Goal: Task Accomplishment & Management: Manage account settings

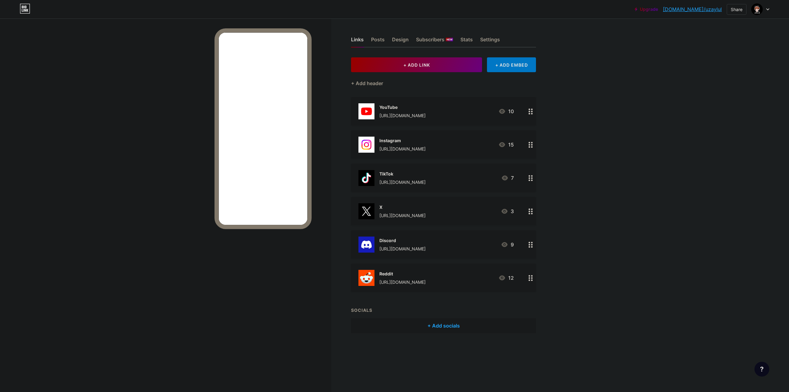
click at [400, 115] on div "[URL][DOMAIN_NAME]" at bounding box center [403, 115] width 46 height 6
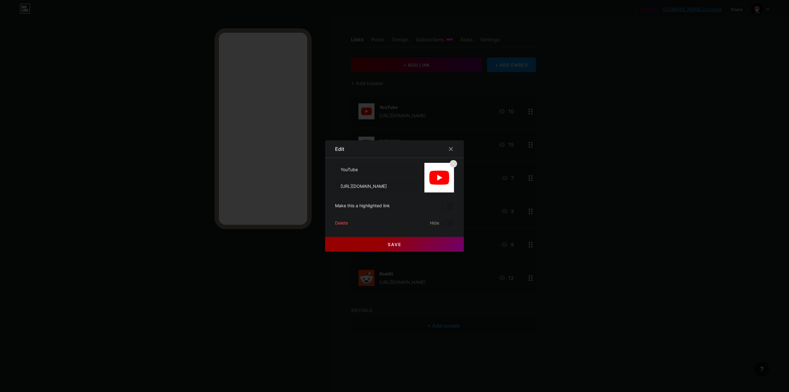
click at [342, 223] on div "Delete" at bounding box center [341, 223] width 13 height 7
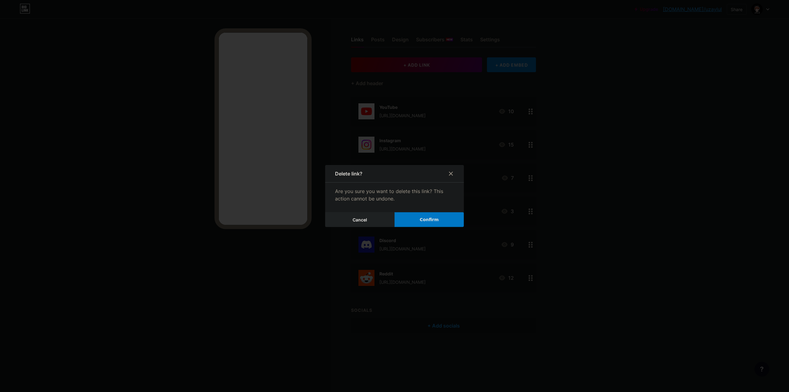
click at [409, 220] on button "Confirm" at bounding box center [429, 219] width 69 height 15
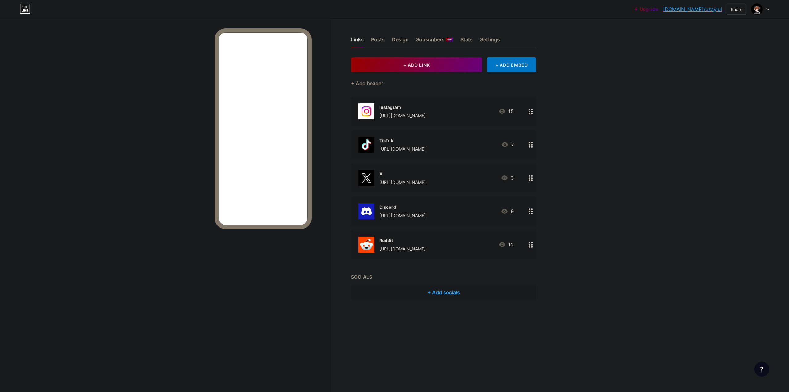
click at [395, 113] on div "[URL][DOMAIN_NAME]" at bounding box center [403, 115] width 46 height 6
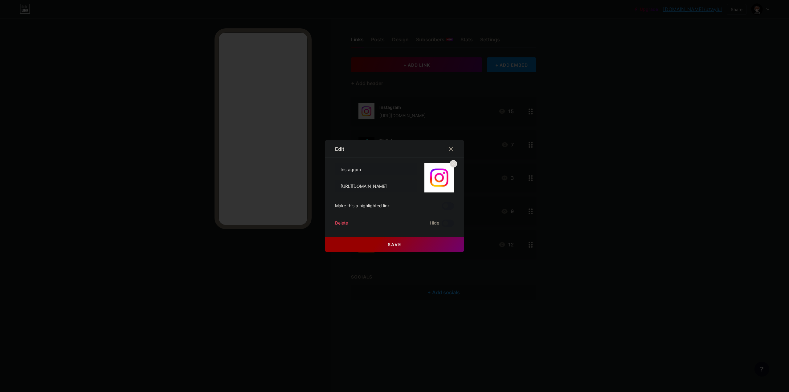
click at [337, 223] on div "Delete" at bounding box center [341, 223] width 13 height 7
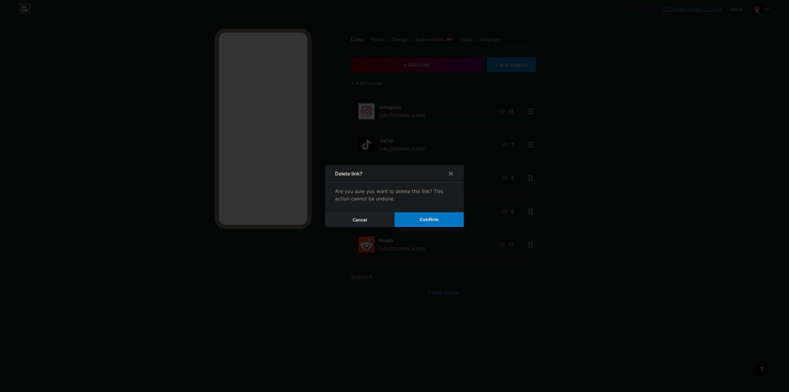
click at [420, 220] on span "Confirm" at bounding box center [429, 219] width 19 height 6
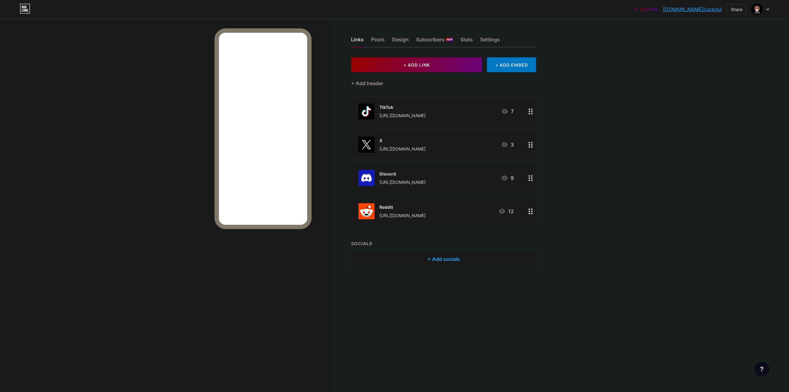
click at [405, 111] on div "TikTok https://tiktok.com/@uzaylul" at bounding box center [403, 111] width 46 height 16
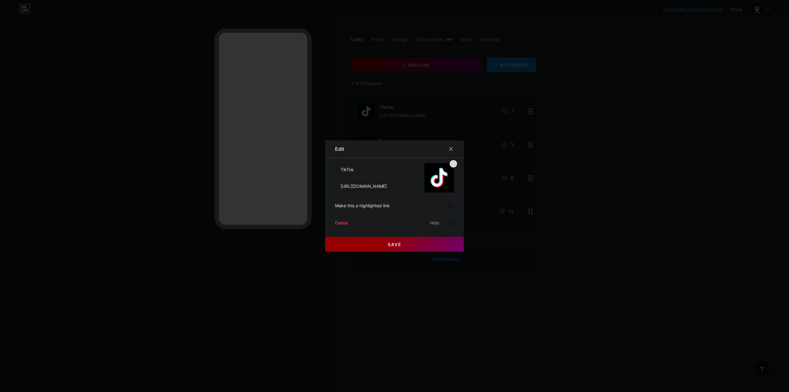
click at [335, 223] on div "Delete" at bounding box center [341, 223] width 13 height 7
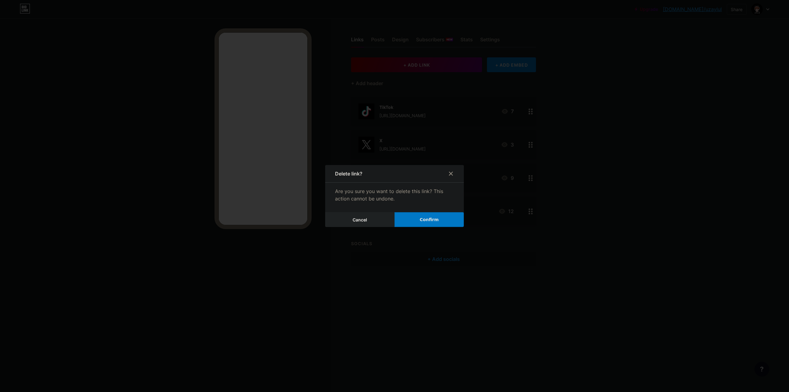
click at [410, 227] on div at bounding box center [394, 196] width 789 height 392
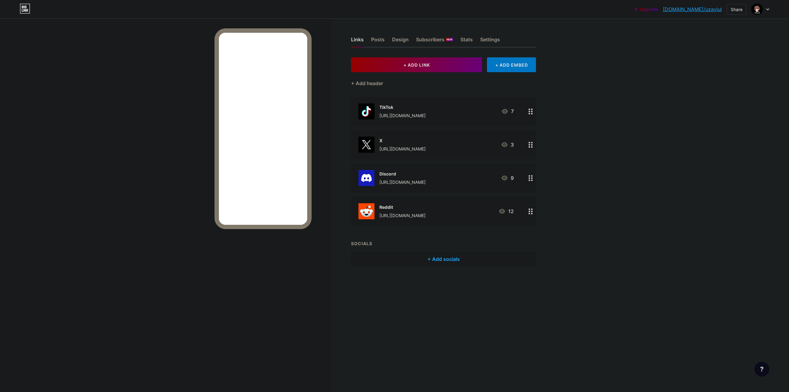
click at [410, 120] on div "TikTok https://tiktok.com/@uzaylul 7" at bounding box center [443, 111] width 185 height 28
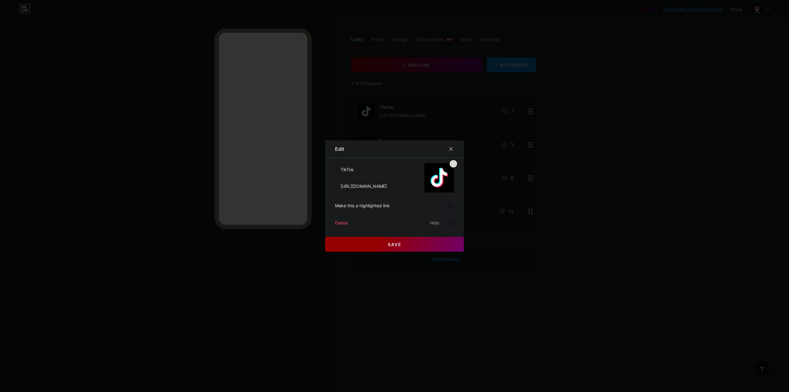
click at [341, 220] on div "Delete" at bounding box center [341, 223] width 13 height 7
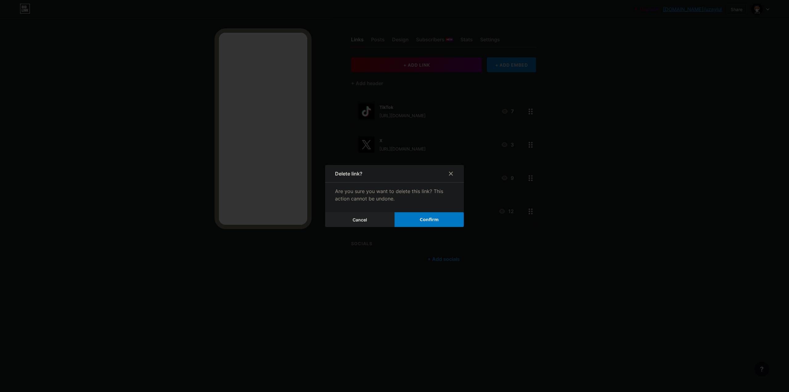
click at [415, 222] on button "Confirm" at bounding box center [429, 219] width 69 height 15
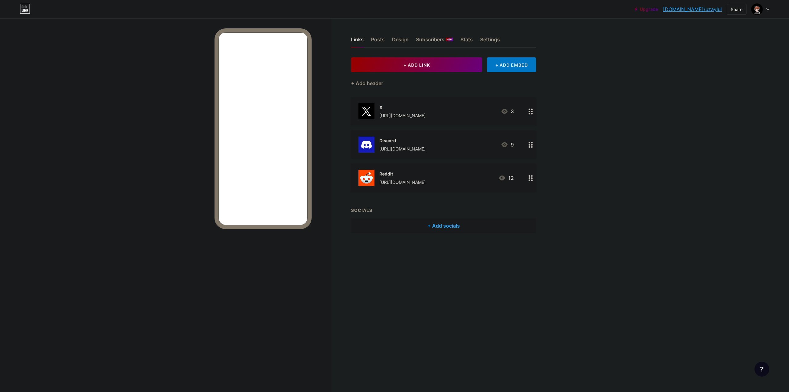
click at [398, 113] on div "[URL][DOMAIN_NAME]" at bounding box center [403, 115] width 46 height 6
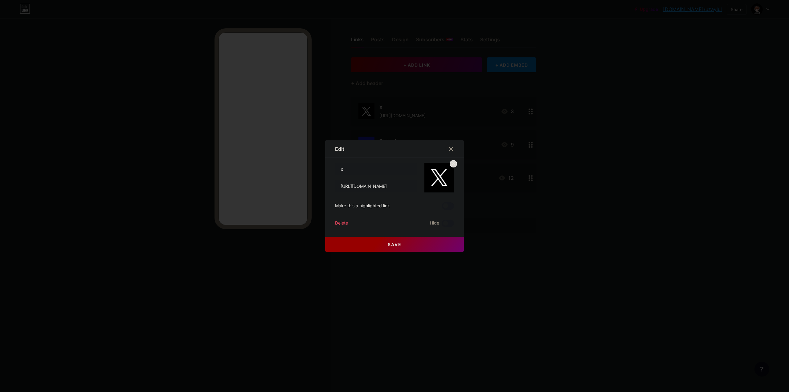
click at [338, 224] on div "Delete" at bounding box center [341, 223] width 13 height 7
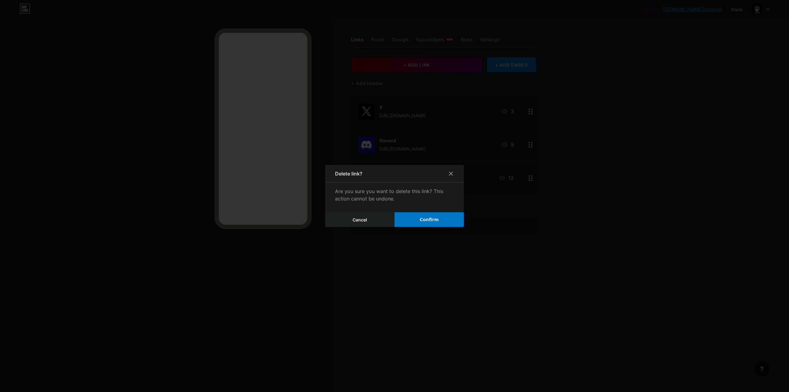
click at [434, 224] on button "Confirm" at bounding box center [429, 219] width 69 height 15
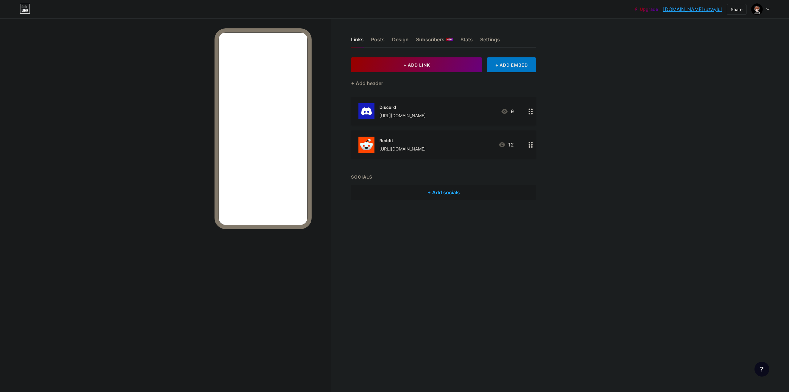
click at [404, 112] on div "Discord https://discord.gg/R7q9pbBn9p" at bounding box center [403, 111] width 46 height 16
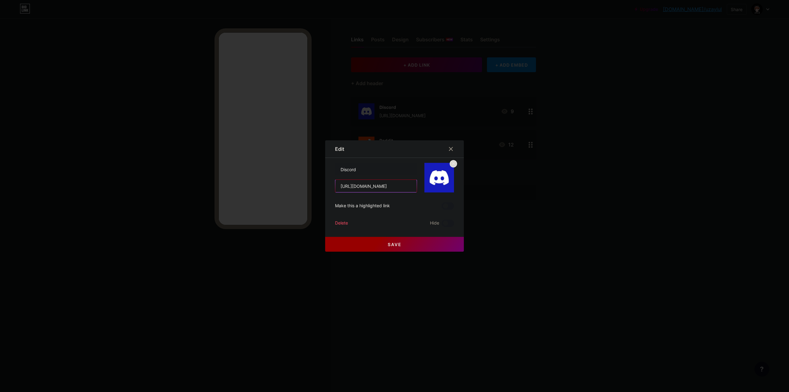
click at [405, 187] on input "[URL][DOMAIN_NAME]" at bounding box center [375, 186] width 81 height 12
click at [341, 222] on div "Delete" at bounding box center [341, 223] width 13 height 7
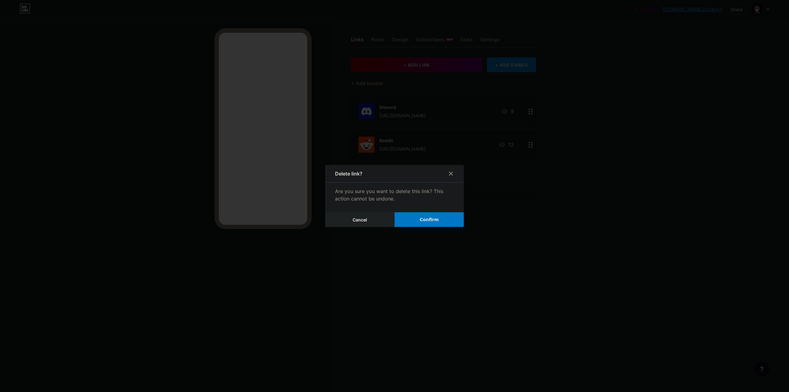
click at [404, 215] on button "Confirm" at bounding box center [429, 219] width 69 height 15
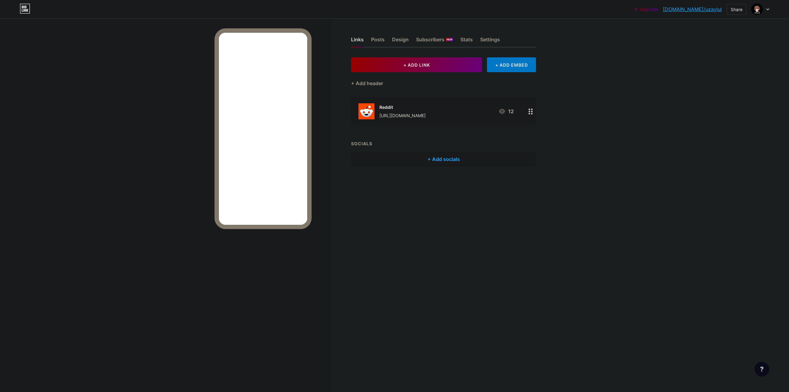
click at [391, 114] on div "[URL][DOMAIN_NAME]" at bounding box center [403, 115] width 46 height 6
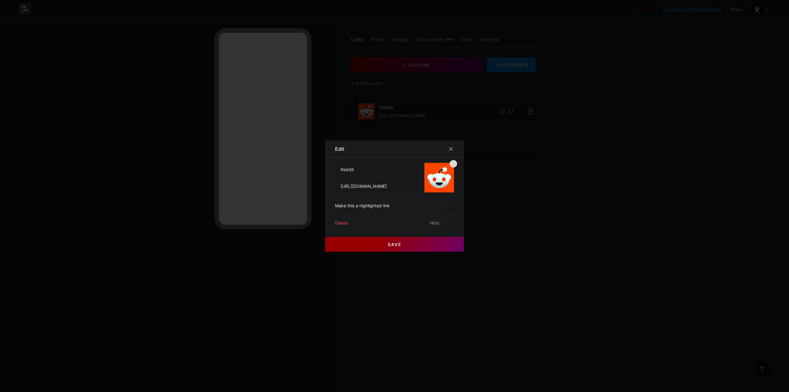
click at [337, 222] on div "Delete" at bounding box center [341, 223] width 13 height 7
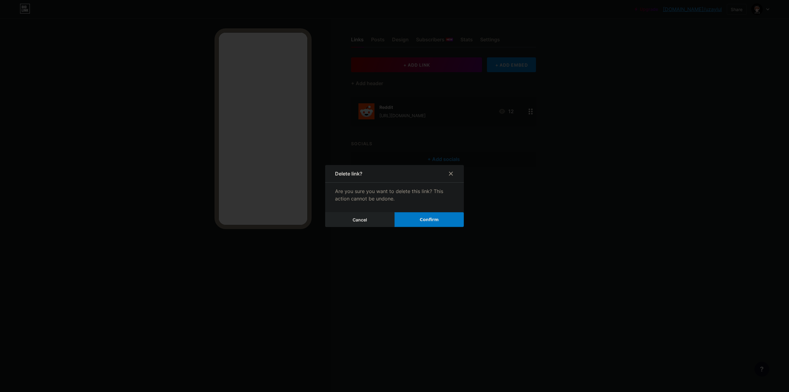
click at [414, 220] on button "Confirm" at bounding box center [429, 219] width 69 height 15
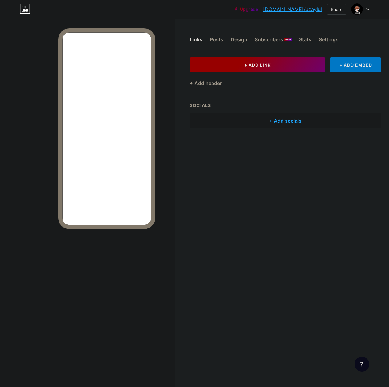
click at [263, 62] on span "+ ADD LINK" at bounding box center [258, 64] width 27 height 5
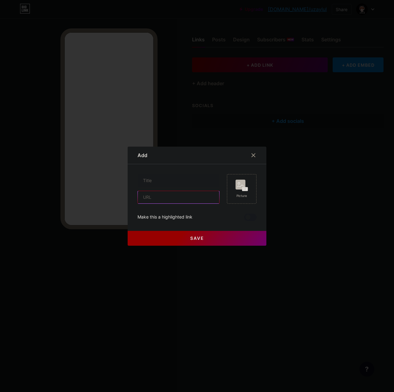
click at [176, 197] on input "text" at bounding box center [178, 197] width 81 height 12
paste input "https://www.youtube.com/@uzaylul/join"
click at [182, 177] on input "text" at bounding box center [178, 180] width 81 height 12
drag, startPoint x: 196, startPoint y: 196, endPoint x: 213, endPoint y: 196, distance: 17.6
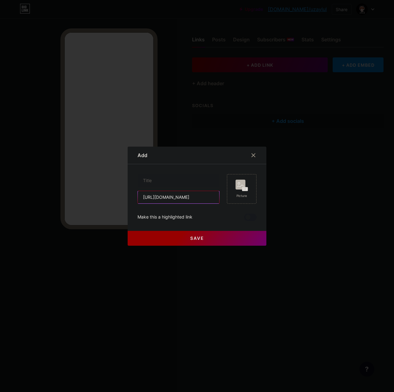
click at [213, 196] on input "https://www.youtube.com/@uzaylul/join" at bounding box center [178, 197] width 81 height 12
click at [203, 196] on input "https://www.youtube.com/@uzaylul/join" at bounding box center [178, 197] width 81 height 12
drag, startPoint x: 203, startPoint y: 196, endPoint x: 216, endPoint y: 197, distance: 12.3
click at [216, 197] on input "https://www.youtube.com/@uzaylul/join" at bounding box center [178, 197] width 81 height 12
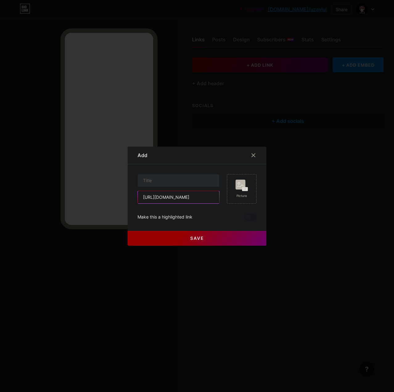
type input "https://www.youtube.com/@uzaylul"
click at [172, 177] on input "text" at bounding box center [178, 180] width 81 height 12
type input "YouTube/uzaylul"
click at [141, 199] on input "https://www.youtube.com/@uzaylul" at bounding box center [178, 197] width 81 height 12
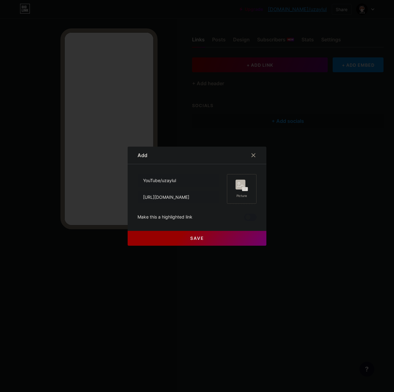
click at [239, 189] on icon at bounding box center [242, 184] width 12 height 11
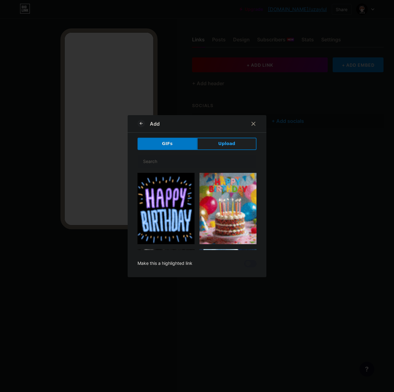
click at [235, 142] on button "Upload" at bounding box center [227, 144] width 60 height 12
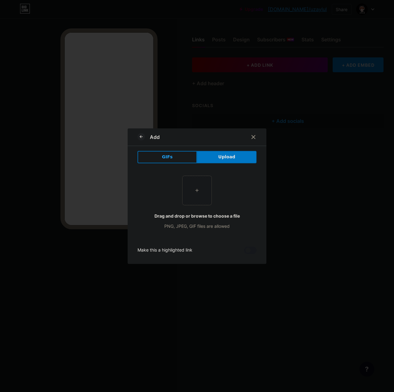
click at [198, 191] on input "file" at bounding box center [197, 190] width 29 height 29
type input "C:\fakepath\YouTube.jpg"
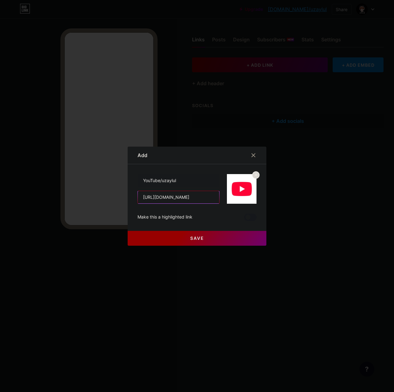
click at [167, 199] on input "https://www.youtube.com/@uzaylul" at bounding box center [178, 197] width 81 height 12
type input "https://youtube.com/@uzaylul"
click at [220, 239] on button "Save" at bounding box center [197, 238] width 139 height 15
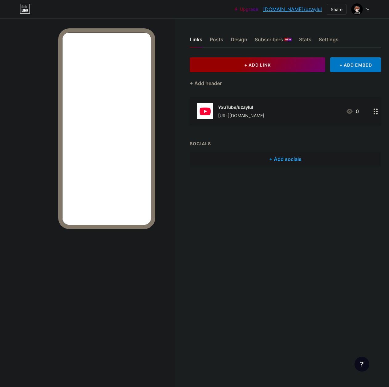
click at [293, 68] on button "+ ADD LINK" at bounding box center [258, 64] width 136 height 15
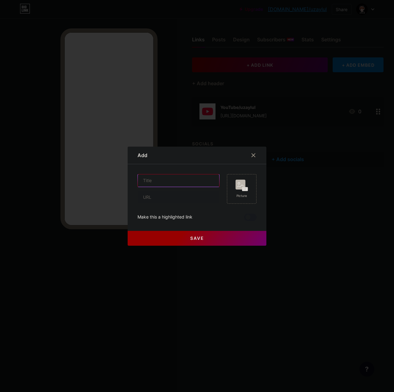
click at [187, 183] on input "text" at bounding box center [178, 180] width 81 height 12
click at [183, 198] on input "text" at bounding box center [178, 197] width 81 height 12
paste input "https://youtube.com/@uzaylul"
type input "https://youtube.com/@uzaylul2"
click at [189, 174] on input "text" at bounding box center [178, 180] width 81 height 12
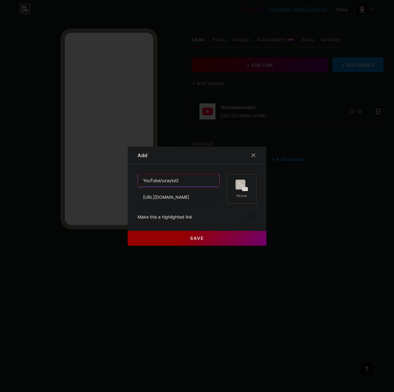
type input "YouTube/uzaylul2"
click at [251, 185] on div "Picture" at bounding box center [242, 189] width 30 height 30
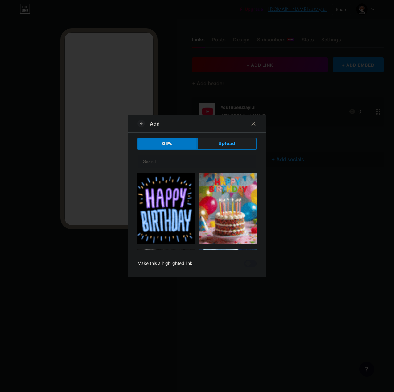
click at [240, 149] on button "Upload" at bounding box center [227, 144] width 60 height 12
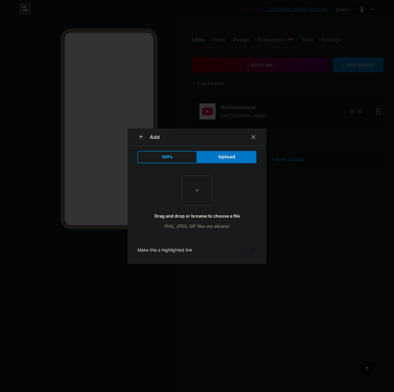
click at [197, 176] on input "file" at bounding box center [197, 190] width 29 height 29
type input "C:\fakepath\YouTube.jpg"
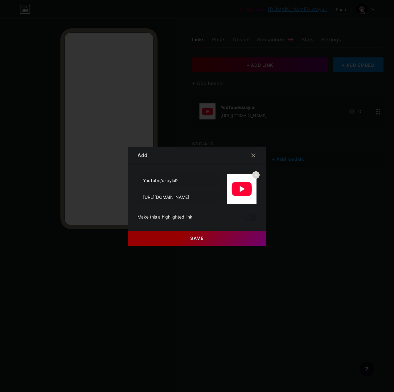
click at [207, 241] on button "Save" at bounding box center [197, 238] width 139 height 15
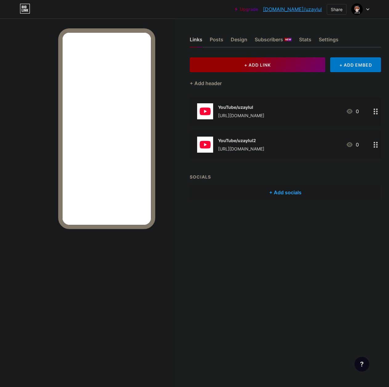
click at [282, 61] on button "+ ADD LINK" at bounding box center [258, 64] width 136 height 15
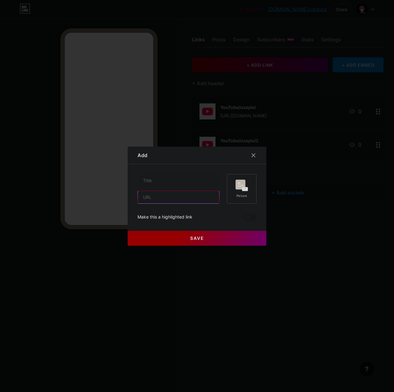
click at [181, 196] on input "text" at bounding box center [178, 197] width 81 height 12
paste input "https://youtube.com/@uzaylul"
type input "https://youtube.com/@uzaylulenglish"
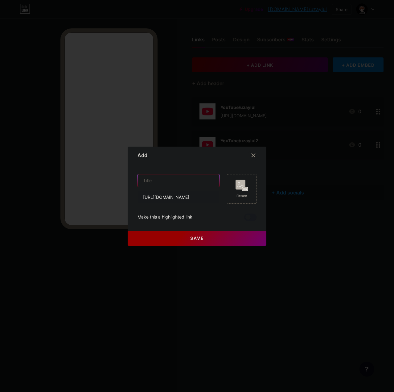
click at [166, 182] on input "text" at bounding box center [178, 180] width 81 height 12
type input "YouTube/uzaylulenglish"
click at [236, 189] on rect at bounding box center [241, 184] width 10 height 10
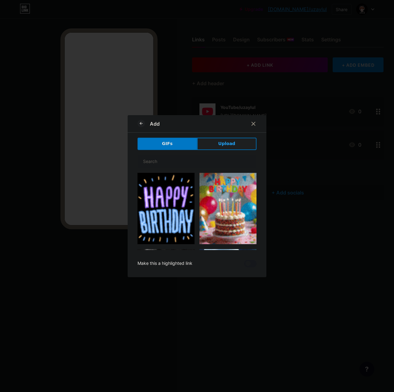
click at [233, 140] on button "Upload" at bounding box center [227, 144] width 60 height 12
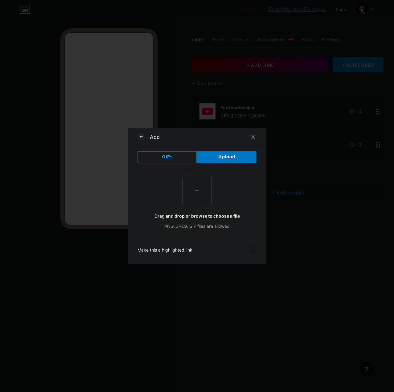
click at [196, 183] on input "file" at bounding box center [197, 190] width 29 height 29
type input "C:\fakepath\YouTube.jpg"
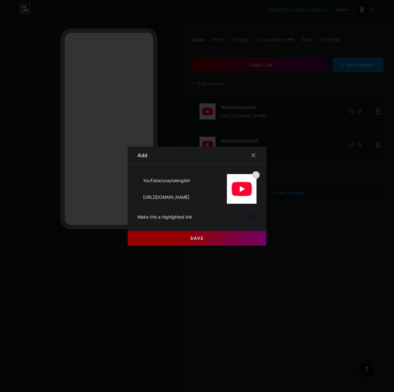
click at [209, 241] on button "Save" at bounding box center [197, 238] width 139 height 15
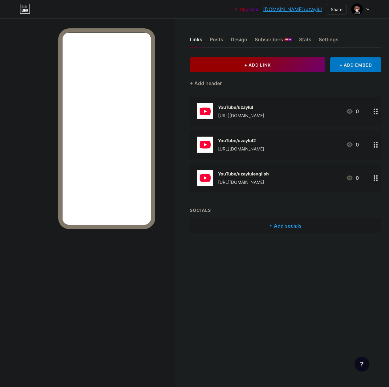
click at [287, 61] on button "+ ADD LINK" at bounding box center [258, 64] width 136 height 15
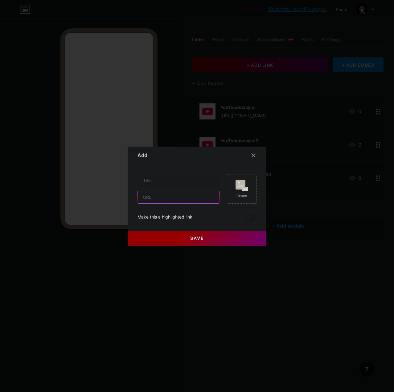
click at [170, 201] on input "text" at bounding box center [178, 197] width 81 height 12
paste input "https://www.instagram.com/uzaylul"
drag, startPoint x: 165, startPoint y: 199, endPoint x: 155, endPoint y: 197, distance: 10.3
click at [155, 197] on input "https://www.instagram.com/uzaylul" at bounding box center [178, 197] width 81 height 12
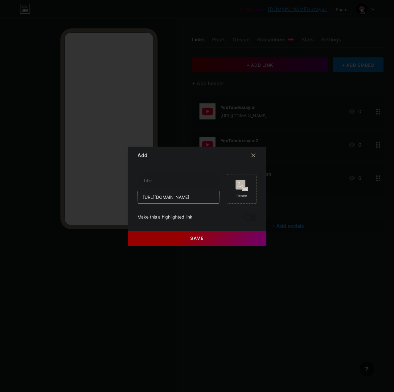
scroll to position [0, 0]
type input "[URL][DOMAIN_NAME]"
click at [185, 175] on input "text" at bounding box center [178, 180] width 81 height 12
type input "Instagram"
click at [239, 185] on rect at bounding box center [241, 184] width 10 height 10
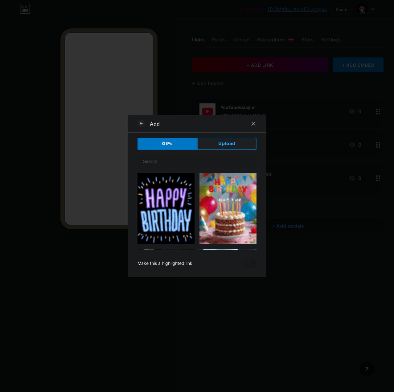
click at [219, 149] on button "Upload" at bounding box center [227, 144] width 60 height 12
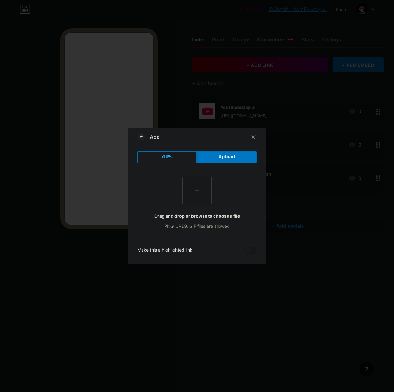
click at [207, 190] on input "file" at bounding box center [197, 190] width 29 height 29
type input "C:\fakepath\Instagram.jpg"
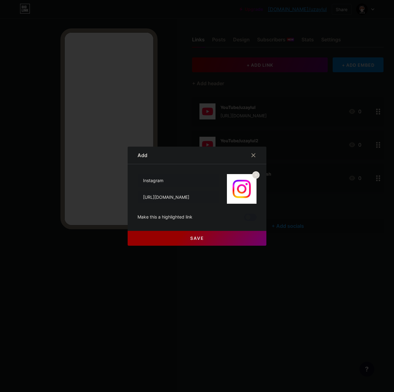
click at [187, 242] on button "Save" at bounding box center [197, 238] width 139 height 15
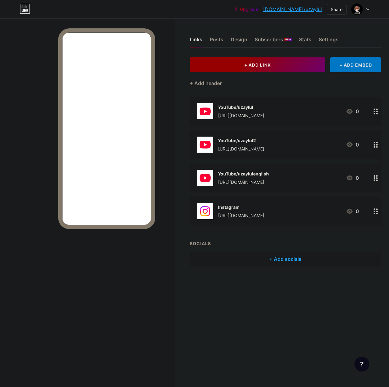
click at [267, 60] on button "+ ADD LINK" at bounding box center [258, 64] width 136 height 15
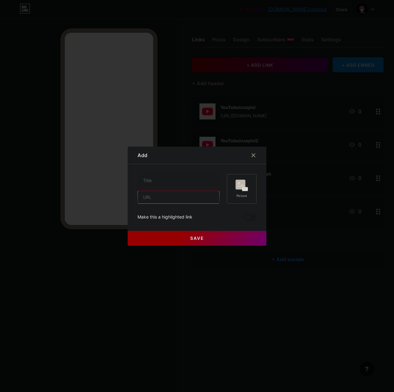
click at [180, 196] on input "text" at bounding box center [178, 197] width 81 height 12
paste input "https://www.tiktok.com/@uzaylul"
drag, startPoint x: 167, startPoint y: 199, endPoint x: 155, endPoint y: 199, distance: 11.7
click at [155, 199] on input "https://www.tiktok.com/@uzaylul" at bounding box center [178, 197] width 81 height 12
type input "[URL][DOMAIN_NAME]"
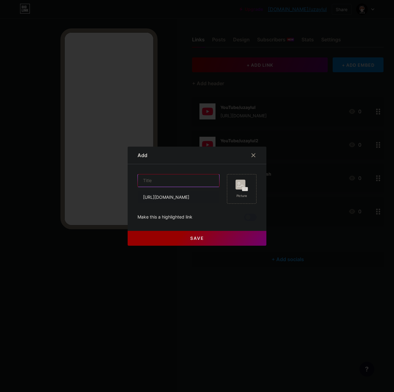
click at [192, 176] on input "text" at bounding box center [178, 180] width 81 height 12
type input "TikTok"
click at [245, 195] on div "Picture" at bounding box center [242, 195] width 12 height 5
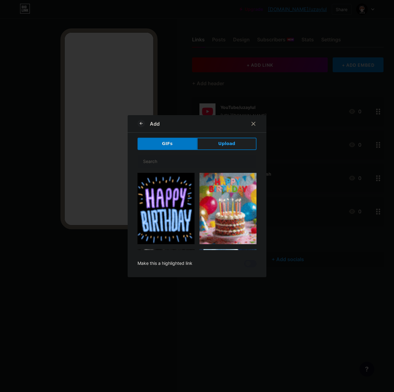
click at [240, 149] on button "Upload" at bounding box center [227, 144] width 60 height 12
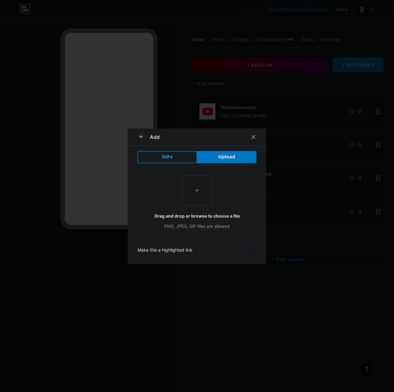
click at [198, 195] on input "file" at bounding box center [197, 190] width 29 height 29
type input "C:\fakepath\TikTok.jpg"
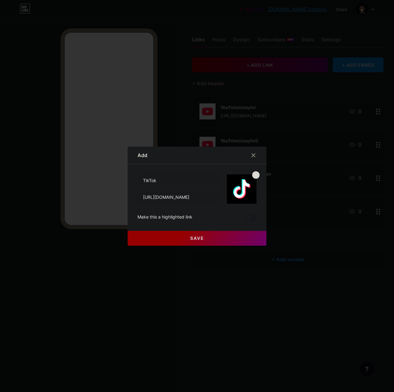
click at [227, 241] on button "Save" at bounding box center [197, 238] width 139 height 15
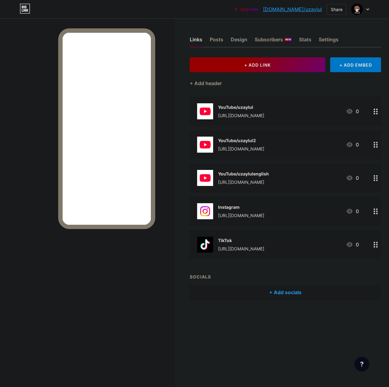
click at [262, 65] on span "+ ADD LINK" at bounding box center [258, 64] width 27 height 5
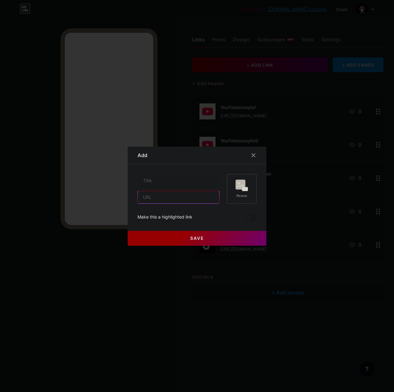
click at [165, 200] on input "text" at bounding box center [178, 197] width 81 height 12
click at [248, 154] on div at bounding box center [253, 155] width 11 height 11
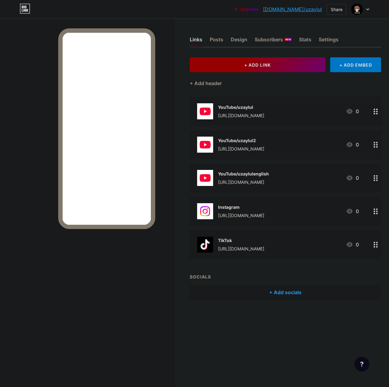
click at [259, 67] on span "+ ADD LINK" at bounding box center [258, 64] width 27 height 5
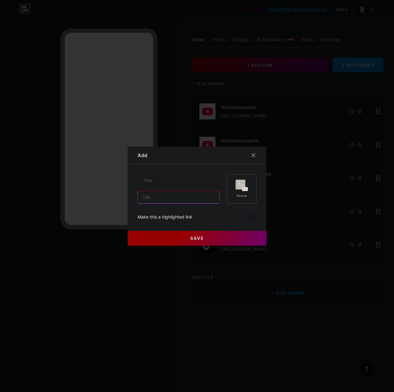
click at [150, 202] on input "text" at bounding box center [178, 197] width 81 height 12
paste input "[URL][DOMAIN_NAME]"
type input "[URL][DOMAIN_NAME]"
click at [161, 184] on input "text" at bounding box center [178, 180] width 81 height 12
type input "Discord"
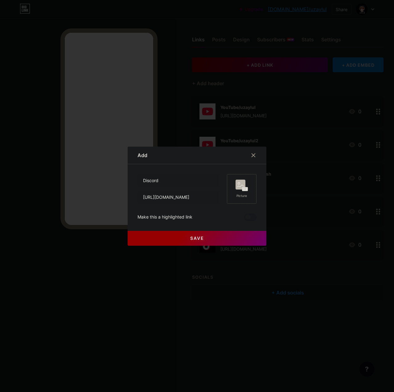
click at [236, 187] on rect at bounding box center [241, 184] width 10 height 10
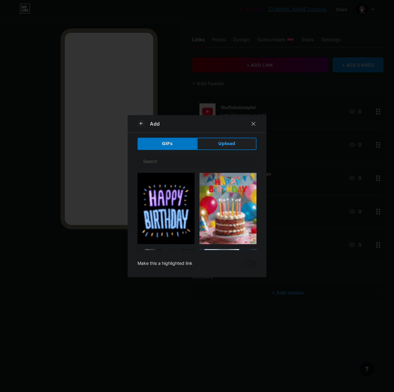
click at [230, 141] on span "Upload" at bounding box center [226, 143] width 17 height 6
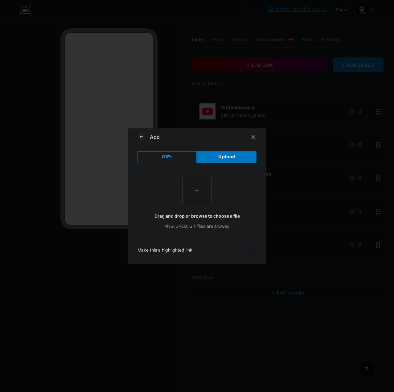
click at [200, 193] on input "file" at bounding box center [197, 190] width 29 height 29
type input "C:\fakepath\Discord.jpg"
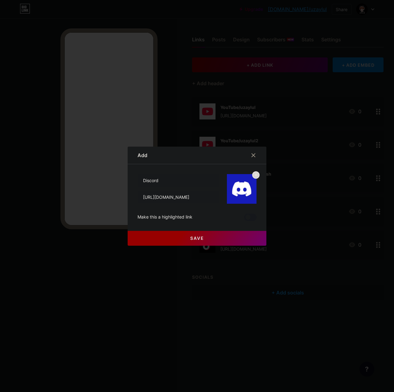
click at [159, 238] on button "Save" at bounding box center [197, 238] width 139 height 15
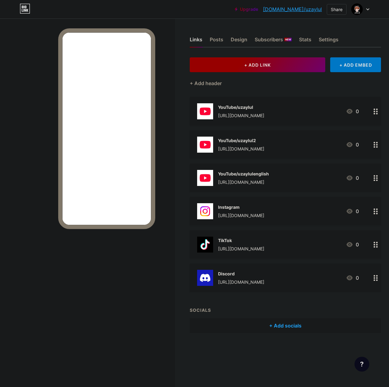
click at [260, 60] on button "+ ADD LINK" at bounding box center [258, 64] width 136 height 15
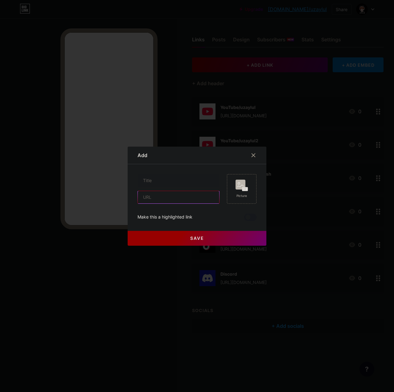
click at [169, 193] on input "text" at bounding box center [178, 197] width 81 height 12
paste input "https://www.reddit.com/r/uzaylul/"
drag, startPoint x: 167, startPoint y: 197, endPoint x: 157, endPoint y: 197, distance: 9.6
click at [157, 197] on input "https://www.reddit.com/r/uzaylul/" at bounding box center [178, 197] width 81 height 12
click at [211, 197] on input "[URL][DOMAIN_NAME]" at bounding box center [178, 197] width 81 height 12
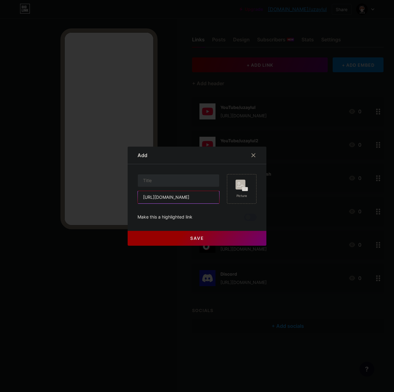
type input "https://reddit.com/r/uzaylul"
click at [197, 179] on input "text" at bounding box center [178, 180] width 81 height 12
type input "Reddit"
click at [232, 186] on div "Picture" at bounding box center [242, 189] width 30 height 30
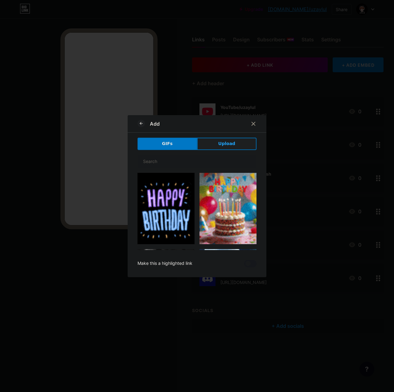
click at [231, 143] on span "Upload" at bounding box center [226, 143] width 17 height 6
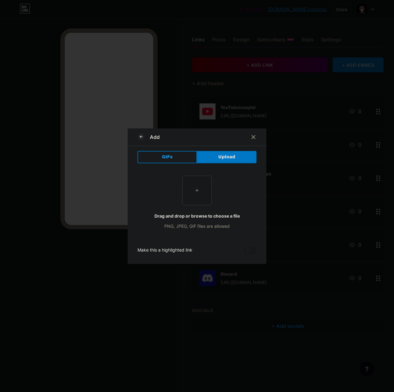
click at [195, 194] on input "file" at bounding box center [197, 190] width 29 height 29
type input "C:\fakepath\Reddit.jpg"
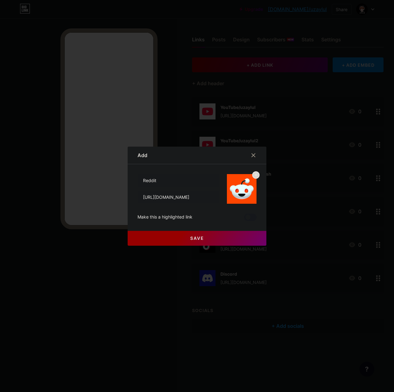
click at [142, 239] on button "Save" at bounding box center [197, 238] width 139 height 15
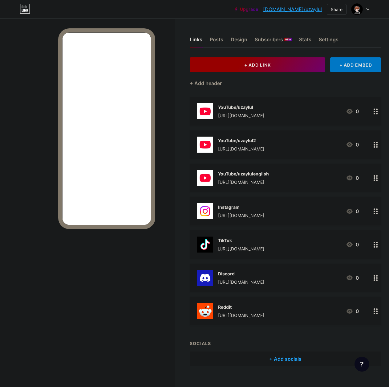
click at [250, 67] on span "+ ADD LINK" at bounding box center [258, 64] width 27 height 5
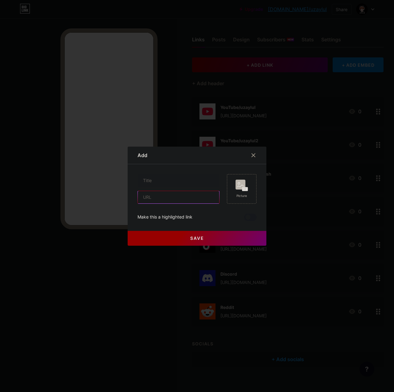
click at [182, 191] on input "text" at bounding box center [178, 197] width 81 height 12
paste input "[URL][DOMAIN_NAME]"
type input "[URL][DOMAIN_NAME]"
click at [183, 176] on input "text" at bounding box center [178, 180] width 81 height 12
type input "X"
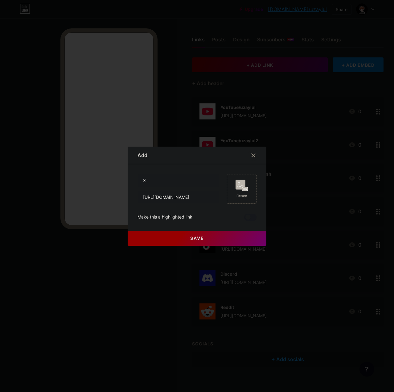
click at [241, 186] on icon at bounding box center [240, 186] width 6 height 2
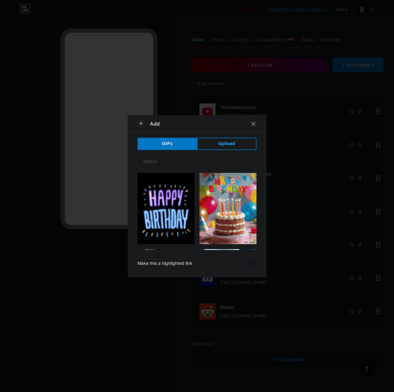
click at [222, 137] on div "Add GIFs Upload Content YouTube Play YouTube video without leaving your page. A…" at bounding box center [197, 196] width 139 height 162
click at [222, 143] on span "Upload" at bounding box center [226, 143] width 17 height 6
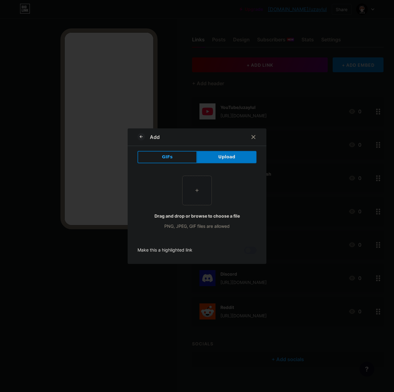
click at [206, 195] on input "file" at bounding box center [197, 190] width 29 height 29
type input "C:\fakepath\X.jpg"
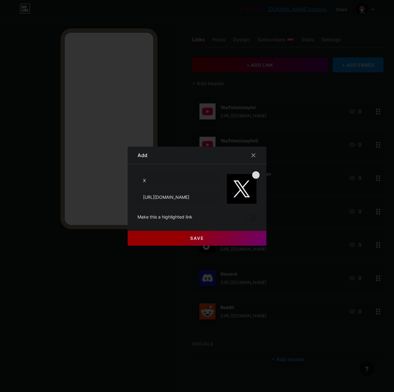
click at [233, 238] on button "Save" at bounding box center [197, 238] width 139 height 15
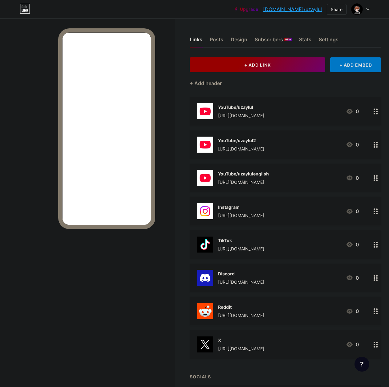
click at [281, 62] on button "+ ADD LINK" at bounding box center [258, 64] width 136 height 15
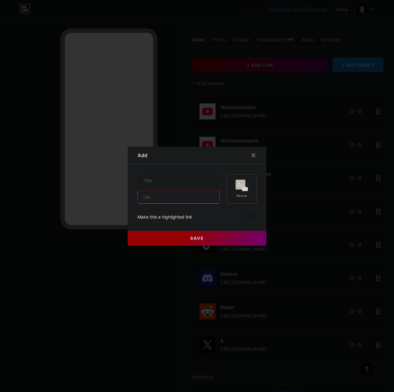
click at [179, 193] on input "text" at bounding box center [178, 197] width 81 height 12
paste input "https://bsky.app/profile/uzaylul.bsky.social"
type input "https://bsky.app/profile/uzaylul.bsky.social"
click at [181, 179] on input "text" at bounding box center [178, 180] width 81 height 12
click at [158, 180] on input "Blue" at bounding box center [178, 180] width 81 height 12
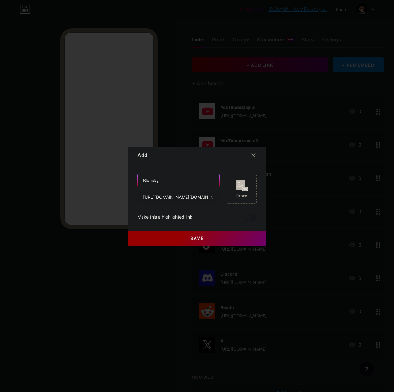
type input "Bluesky"
click at [241, 186] on rect at bounding box center [241, 184] width 10 height 10
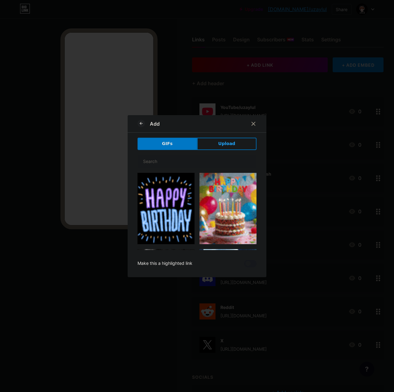
click at [228, 144] on span "Upload" at bounding box center [226, 143] width 17 height 6
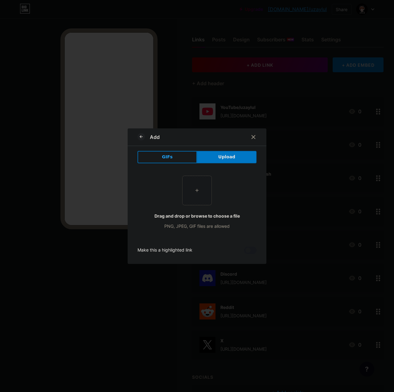
click at [190, 195] on input "file" at bounding box center [197, 190] width 29 height 29
type input "C:\fakepath\Bluesky.jpg"
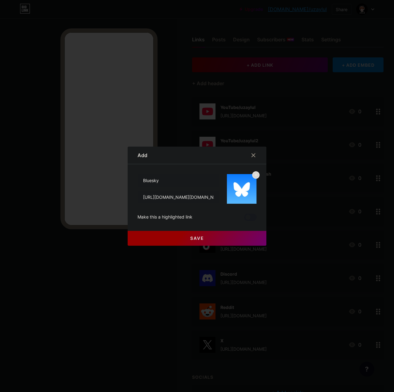
click at [146, 241] on button "Save" at bounding box center [197, 238] width 139 height 15
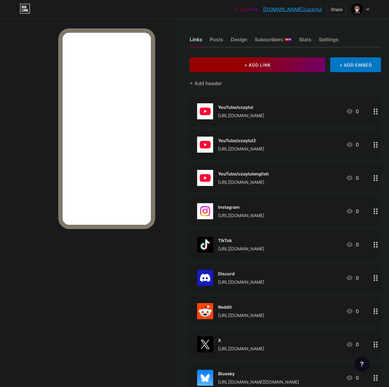
click at [269, 61] on button "+ ADD LINK" at bounding box center [258, 64] width 136 height 15
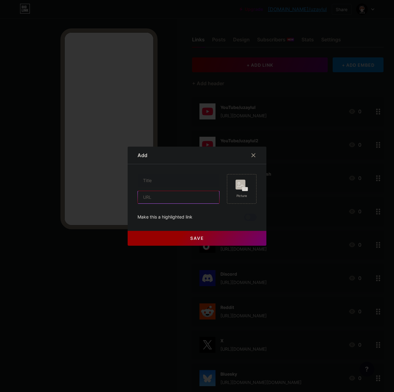
click at [167, 195] on input "text" at bounding box center [178, 197] width 81 height 12
paste input "https://mastodon.social/@uzaylul"
type input "https://mastodon.social/@uzaylul"
click at [174, 177] on input "text" at bounding box center [178, 180] width 81 height 12
type input "Mastodon"
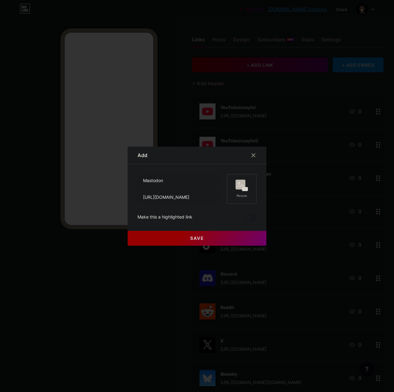
click at [236, 180] on rect at bounding box center [241, 184] width 10 height 10
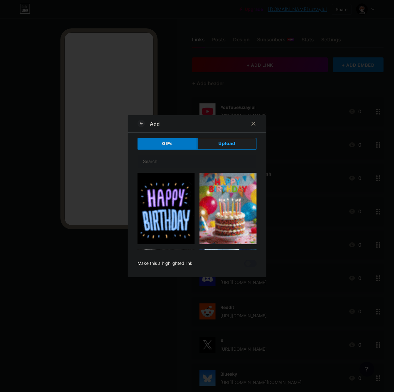
click at [224, 143] on span "Upload" at bounding box center [226, 143] width 17 height 6
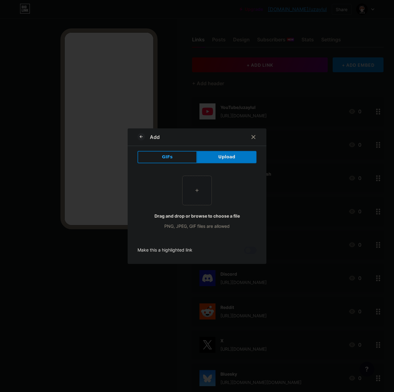
click at [189, 191] on input "file" at bounding box center [197, 190] width 29 height 29
type input "C:\fakepath\Mastodon.jpg"
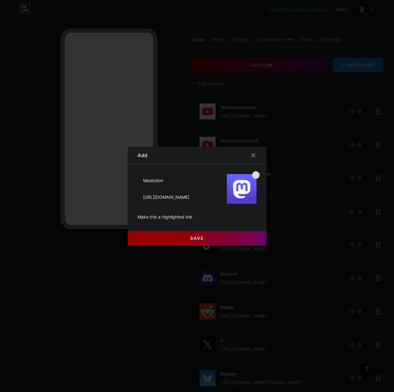
click at [191, 238] on span "Save" at bounding box center [197, 237] width 14 height 5
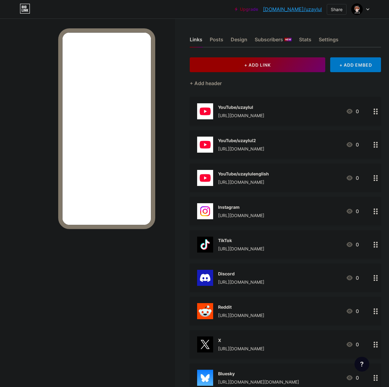
click at [255, 69] on button "+ ADD LINK" at bounding box center [258, 64] width 136 height 15
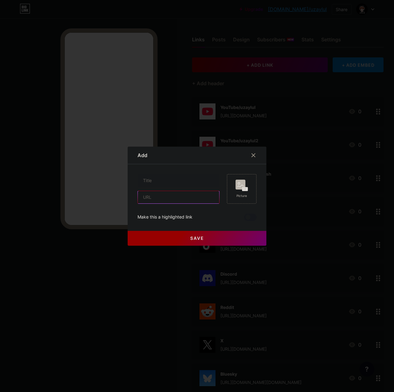
click at [156, 197] on input "text" at bounding box center [178, 197] width 81 height 12
paste input "https://www.twitch.tv/uzaylul"
drag, startPoint x: 167, startPoint y: 197, endPoint x: 157, endPoint y: 197, distance: 9.9
click at [157, 197] on input "https://www.twitch.tv/uzaylul" at bounding box center [178, 197] width 81 height 12
type input "https://twitch.tv/uzaylul"
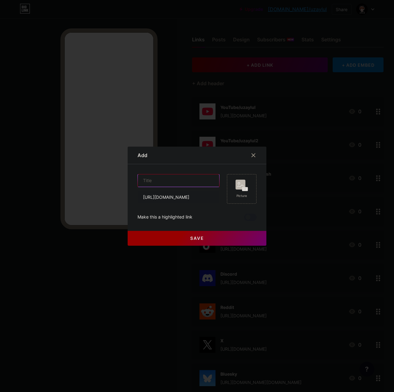
click at [157, 182] on input "text" at bounding box center [178, 180] width 81 height 12
type input "Twitch"
click at [244, 180] on icon at bounding box center [242, 184] width 12 height 11
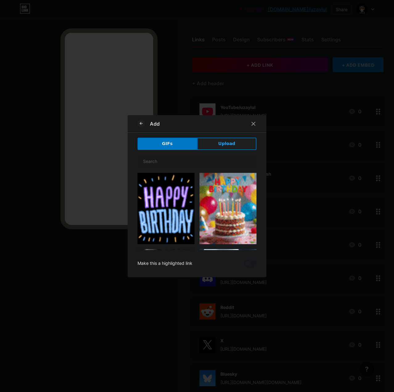
click at [230, 146] on span "Upload" at bounding box center [226, 143] width 17 height 6
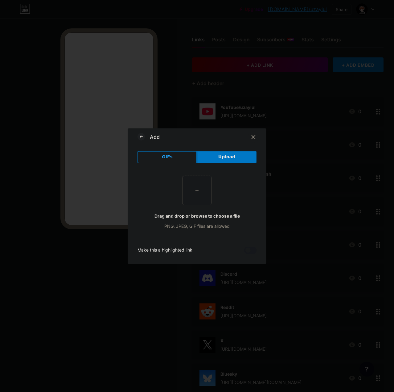
click at [198, 183] on input "file" at bounding box center [197, 190] width 29 height 29
type input "C:\fakepath\Twitch.jpg"
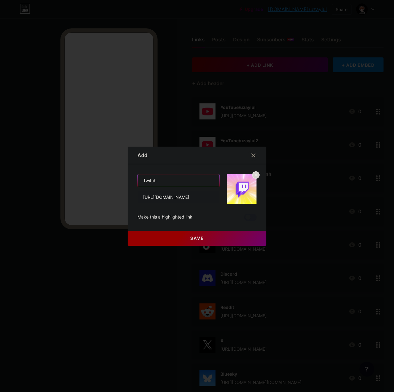
click at [164, 177] on input "Twitch" at bounding box center [178, 180] width 81 height 12
drag, startPoint x: 174, startPoint y: 196, endPoint x: 207, endPoint y: 197, distance: 32.4
click at [206, 197] on input "https://twitch.tv/uzaylul" at bounding box center [178, 197] width 81 height 12
drag, startPoint x: 174, startPoint y: 197, endPoint x: 193, endPoint y: 196, distance: 19.8
click at [193, 196] on input "https://twitch.tv/uzaylul" at bounding box center [178, 197] width 81 height 12
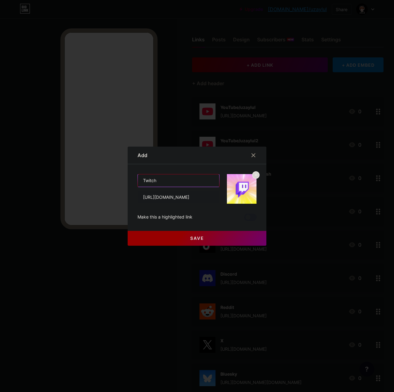
click at [186, 181] on input "Twitch" at bounding box center [178, 180] width 81 height 12
paste input "/uzaylul"
type input "Twitch/uzaylul"
click at [179, 163] on div "Add" at bounding box center [197, 157] width 139 height 14
click at [149, 240] on button "Save" at bounding box center [197, 238] width 139 height 15
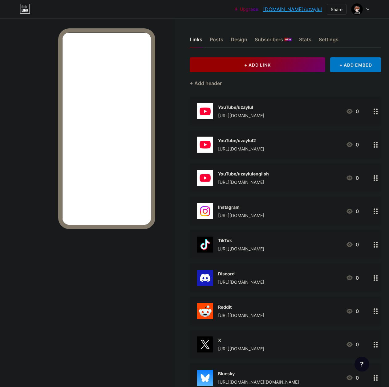
click at [280, 68] on button "+ ADD LINK" at bounding box center [258, 64] width 136 height 15
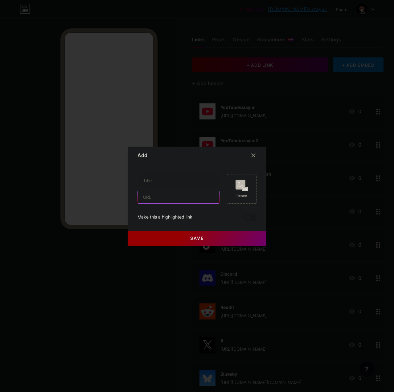
click at [175, 197] on input "text" at bounding box center [178, 197] width 81 height 12
paste input "https://www.twitch.tv/uzaylul"
drag, startPoint x: 155, startPoint y: 196, endPoint x: 167, endPoint y: 196, distance: 12.3
click at [167, 196] on input "https://www.twitch.tv/uzaylul" at bounding box center [178, 197] width 81 height 12
click at [207, 197] on input "https://twitch.tv/uzaylul" at bounding box center [178, 197] width 81 height 12
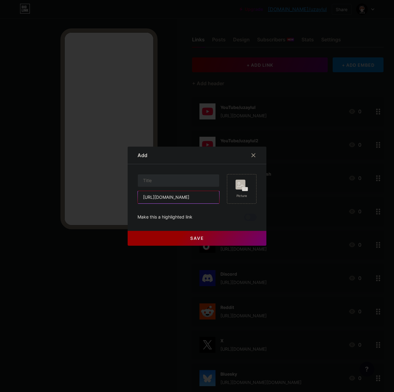
type input "https://twitch.tv/uzaylulenglish"
click at [182, 182] on input "text" at bounding box center [178, 180] width 81 height 12
drag, startPoint x: 173, startPoint y: 197, endPoint x: 209, endPoint y: 194, distance: 36.6
click at [209, 194] on input "https://twitch.tv/uzaylulenglish" at bounding box center [178, 197] width 81 height 12
click at [175, 180] on input "text" at bounding box center [178, 180] width 81 height 12
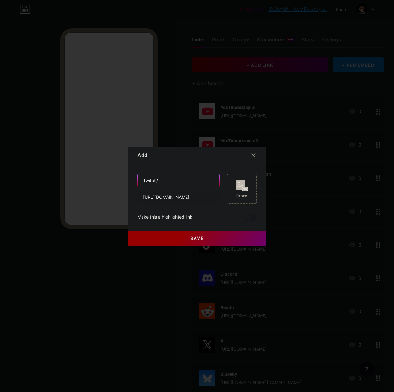
paste input "/uzaylulenglish"
click at [156, 181] on input "Twitch//uzaylulenglish" at bounding box center [178, 180] width 81 height 12
type input "Twitch/uzaylulenglish"
click at [238, 184] on rect at bounding box center [241, 184] width 10 height 10
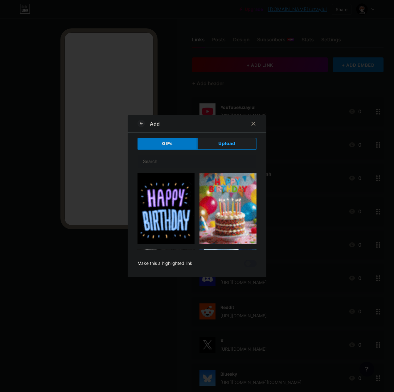
click at [235, 143] on button "Upload" at bounding box center [227, 144] width 60 height 12
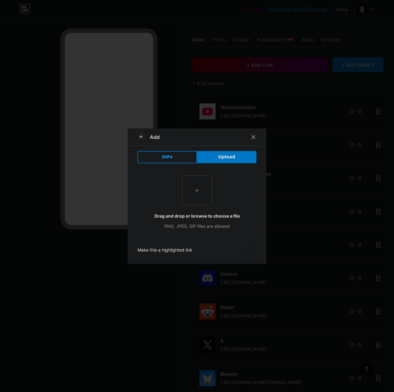
click at [194, 197] on input "file" at bounding box center [197, 190] width 29 height 29
type input "C:\fakepath\Twitch.jpg"
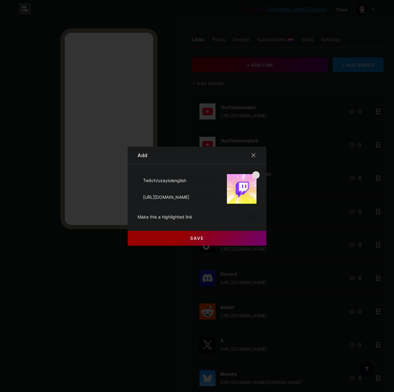
click at [173, 240] on button "Save" at bounding box center [197, 238] width 139 height 15
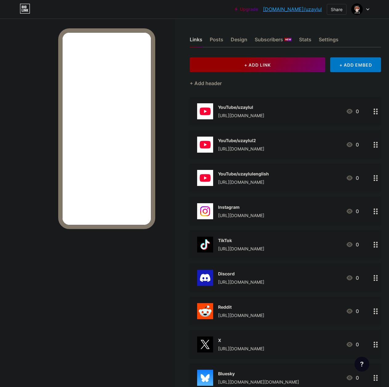
click at [275, 70] on button "+ ADD LINK" at bounding box center [258, 64] width 136 height 15
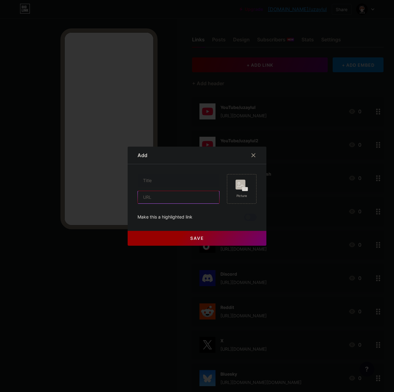
click at [168, 194] on input "text" at bounding box center [178, 197] width 81 height 12
paste input "https://kick.com/uzaylul"
type input "https://kick.com/uzaylul"
click at [177, 180] on input "text" at bounding box center [178, 180] width 81 height 12
type input "Kick"
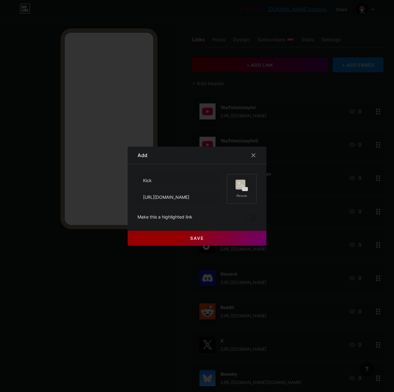
click at [236, 182] on icon at bounding box center [242, 184] width 12 height 11
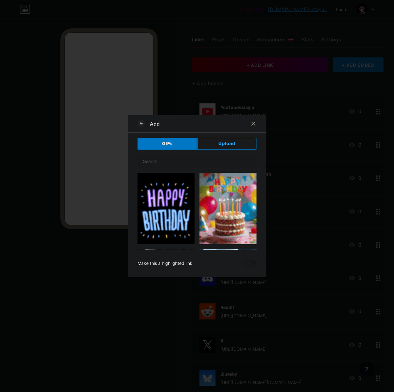
click at [228, 142] on span "Upload" at bounding box center [226, 143] width 17 height 6
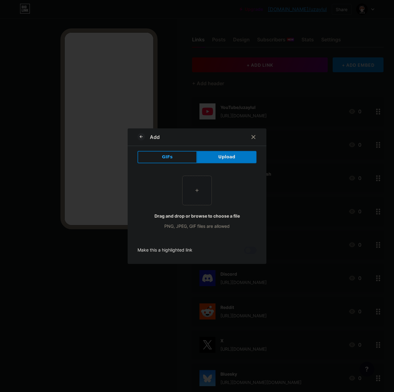
click at [189, 183] on input "file" at bounding box center [197, 190] width 29 height 29
type input "C:\fakepath\Kick.jpg"
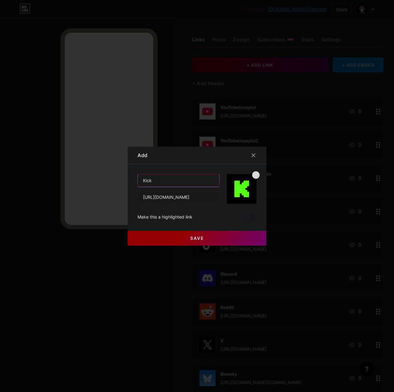
click at [156, 179] on input "Kick" at bounding box center [178, 180] width 81 height 12
type input "Kick"
click at [144, 241] on button "Save" at bounding box center [197, 238] width 139 height 15
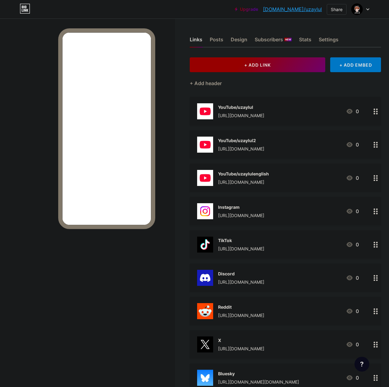
click at [244, 68] on button "+ ADD LINK" at bounding box center [258, 64] width 136 height 15
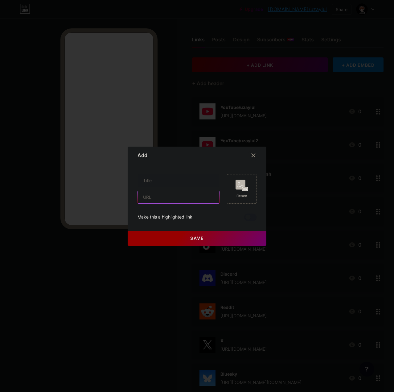
click at [177, 195] on input "text" at bounding box center [178, 197] width 81 height 12
paste input "https://odysee.com/$/signin"
click at [171, 195] on input "https://odysee.com/$/signin" at bounding box center [178, 197] width 81 height 12
paste input "@uzaylul:7"
drag, startPoint x: 175, startPoint y: 194, endPoint x: 111, endPoint y: 195, distance: 63.8
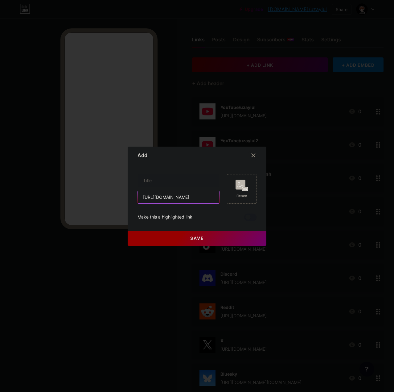
click at [107, 193] on div "Add Content YouTube Play YouTube video without leaving your page. ADD Vimeo Pla…" at bounding box center [197, 196] width 394 height 392
type input "https://odysee.com/@uzaylul"
click at [169, 180] on input "text" at bounding box center [178, 180] width 81 height 12
type input "Odysee"
click at [241, 186] on icon at bounding box center [240, 186] width 6 height 2
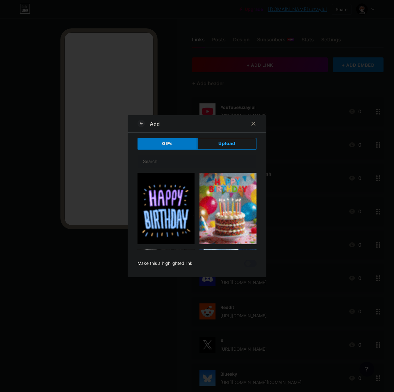
click at [230, 146] on span "Upload" at bounding box center [226, 143] width 17 height 6
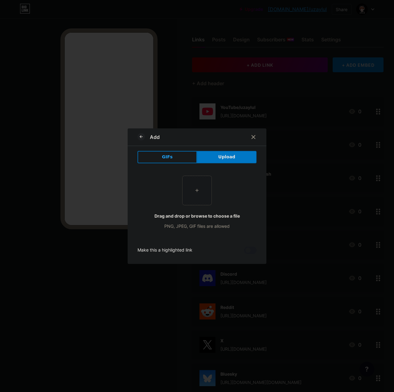
click at [196, 194] on input "file" at bounding box center [197, 190] width 29 height 29
type input "C:\fakepath\Odysee.jpg"
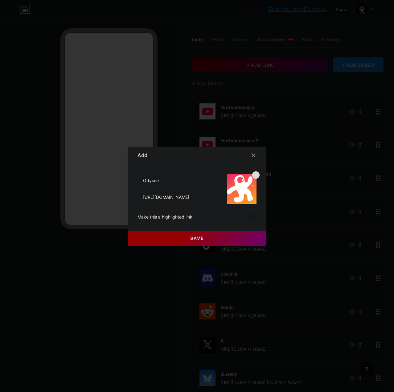
click at [145, 242] on button "Save" at bounding box center [197, 238] width 139 height 15
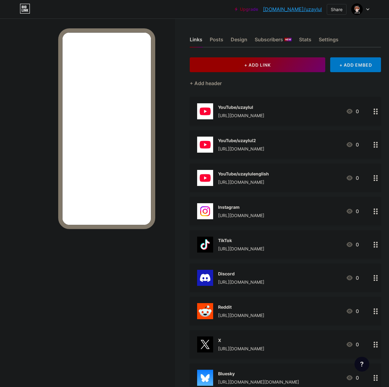
click at [268, 69] on button "+ ADD LINK" at bounding box center [258, 64] width 136 height 15
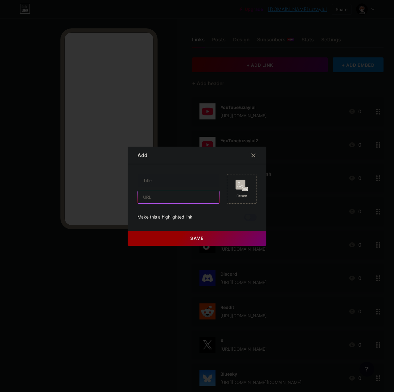
click at [182, 197] on input "text" at bounding box center [178, 197] width 81 height 12
paste input "https://tr.pinterest.com/uzaylul/"
click at [159, 197] on input "https://tr.pinterest.com/uzaylul/" at bounding box center [178, 197] width 81 height 12
click at [205, 195] on input "https://pinterest.com/uzaylul/" at bounding box center [178, 197] width 81 height 12
type input "https://pinterest.com/uzaylul"
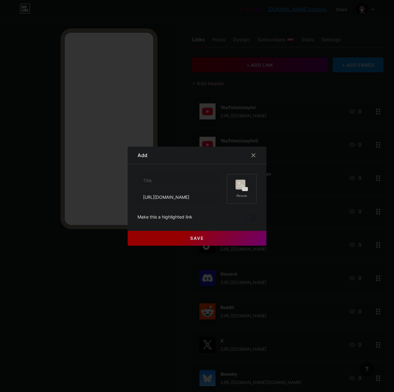
click at [236, 188] on rect at bounding box center [241, 184] width 10 height 10
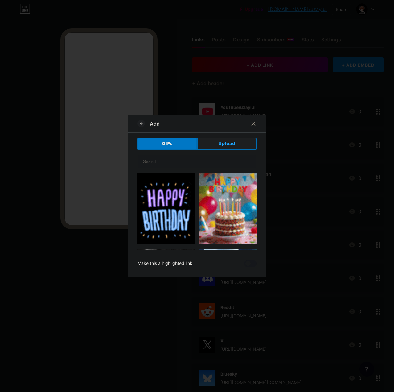
click at [228, 143] on span "Upload" at bounding box center [226, 143] width 17 height 6
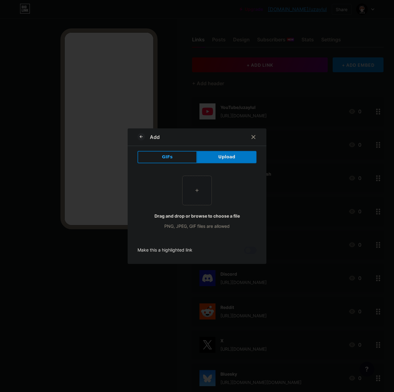
click at [193, 180] on input "file" at bounding box center [197, 190] width 29 height 29
type input "C:\fakepath\Pinterest.jpg"
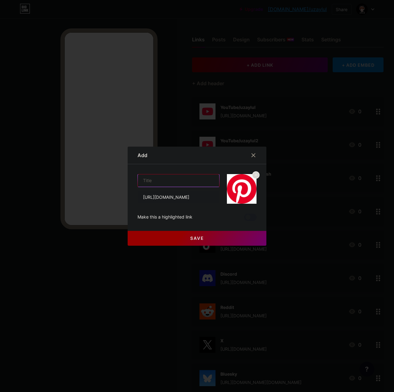
click at [157, 176] on input "text" at bounding box center [178, 180] width 81 height 12
type input "Pinterest"
click at [160, 241] on button "Save" at bounding box center [197, 238] width 139 height 15
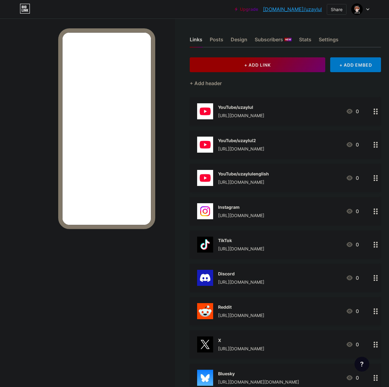
click at [262, 66] on span "+ ADD LINK" at bounding box center [258, 64] width 27 height 5
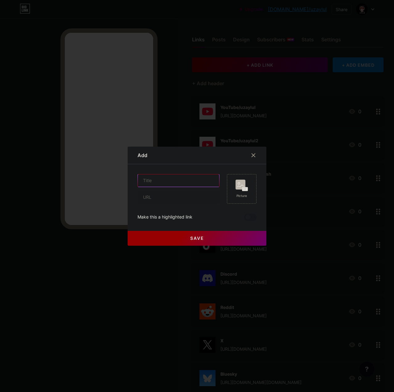
click at [174, 179] on input "text" at bounding box center [178, 180] width 81 height 12
click at [165, 198] on input "text" at bounding box center [178, 197] width 81 height 12
paste input "https://www.roblox.com/users/122482369/profile?nl=true"
type input "https://www.roblox.com/users/122482369/profile?nl=true"
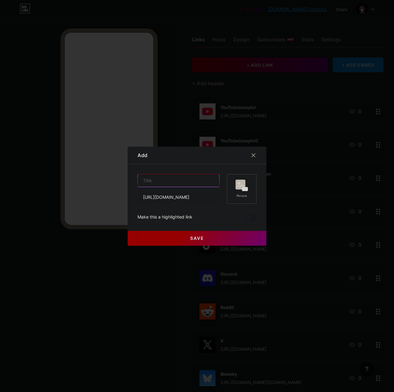
scroll to position [0, 0]
click at [173, 180] on input "text" at bounding box center [178, 180] width 81 height 12
type input "R"
click at [159, 196] on input "https://www.roblox.com/users/122482369/profile?nl=true" at bounding box center [178, 197] width 81 height 12
paste input "https://www.roblox.com/users/122482369/profile?nl=true"
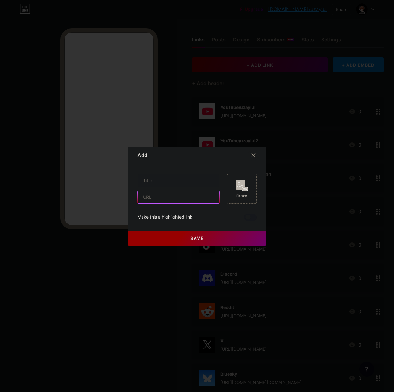
type input "https://www.roblox.com/users/122482369/profile?nl=true"
click at [155, 179] on input "text" at bounding box center [178, 180] width 81 height 12
type input "Roblox Profilim"
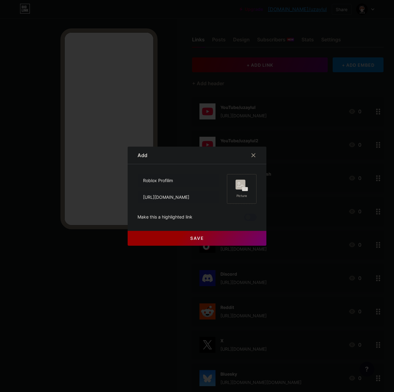
click at [237, 190] on icon at bounding box center [242, 184] width 12 height 11
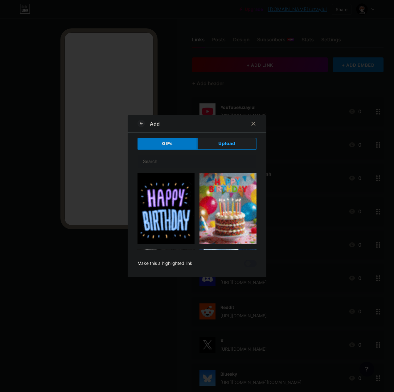
click at [231, 138] on button "Upload" at bounding box center [227, 144] width 60 height 12
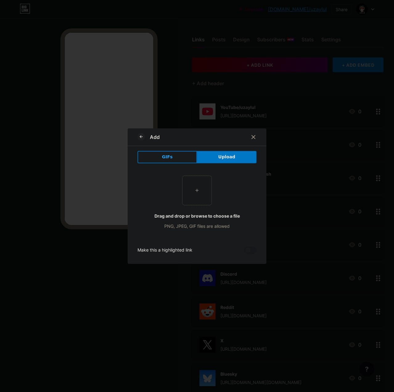
drag, startPoint x: 213, startPoint y: 166, endPoint x: 198, endPoint y: 184, distance: 23.6
click at [198, 184] on input "file" at bounding box center [197, 190] width 29 height 29
type input "C:\fakepath\Roblox.png"
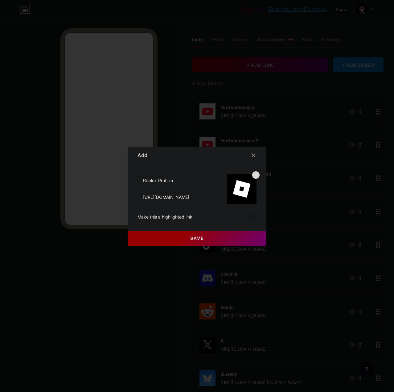
click at [161, 239] on button "Save" at bounding box center [197, 238] width 139 height 15
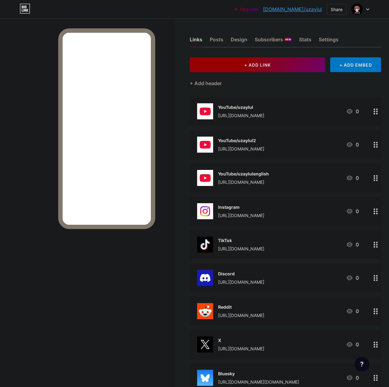
click at [262, 72] on button "+ ADD LINK" at bounding box center [258, 64] width 136 height 15
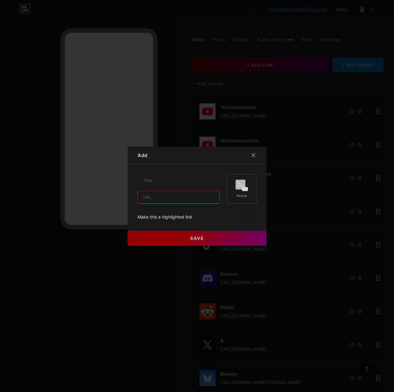
click at [152, 198] on input "text" at bounding box center [178, 197] width 81 height 12
paste input "https://www.roblox.com/communities/8649115/uzaylul#!/about"
type input "https://www.roblox.com/communities/8649115/uzaylul#!/about"
click at [153, 182] on input "text" at bounding box center [178, 180] width 81 height 12
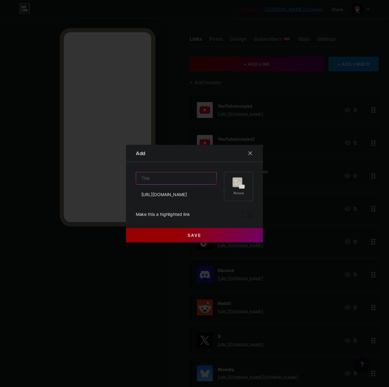
scroll to position [0, 0]
type input "Roblox Grubum"
click at [245, 186] on icon at bounding box center [242, 184] width 12 height 11
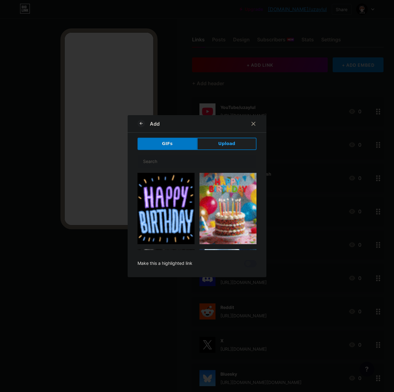
click at [233, 142] on button "Upload" at bounding box center [227, 144] width 60 height 12
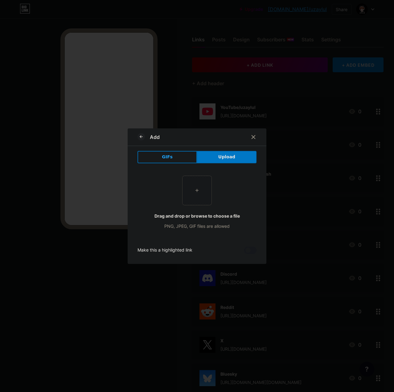
click at [196, 188] on input "file" at bounding box center [197, 190] width 29 height 29
type input "C:\fakepath\Roblox.png"
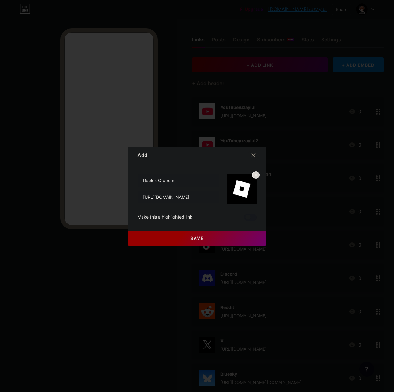
click at [159, 239] on button "Save" at bounding box center [197, 238] width 139 height 15
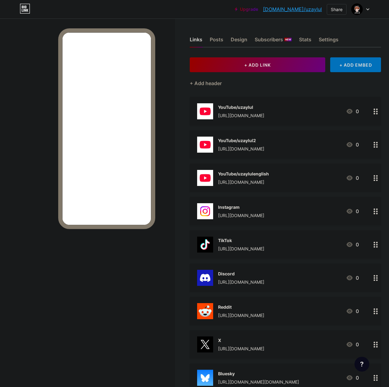
click at [356, 64] on div "+ ADD EMBED" at bounding box center [356, 64] width 51 height 15
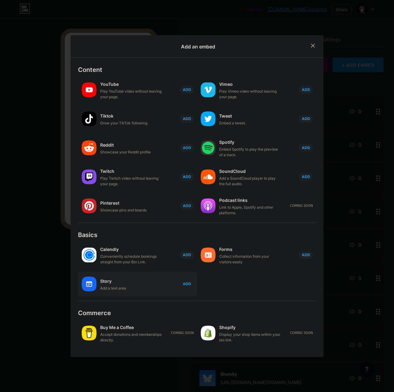
click at [136, 287] on div "Add a text area" at bounding box center [131, 288] width 62 height 6
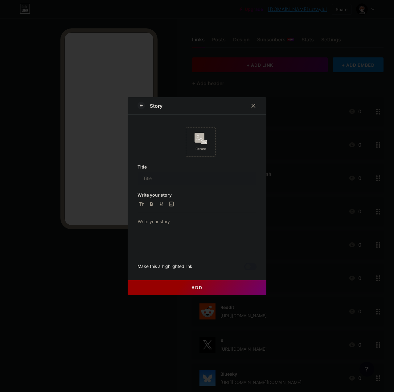
click at [197, 144] on icon at bounding box center [201, 138] width 12 height 11
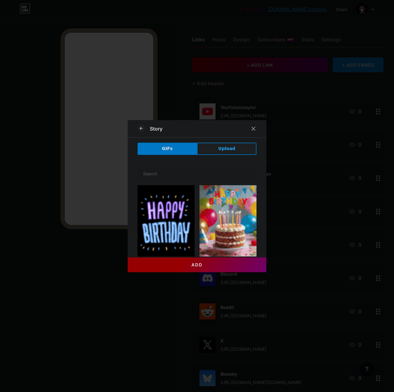
click at [233, 149] on button "Upload" at bounding box center [227, 148] width 60 height 12
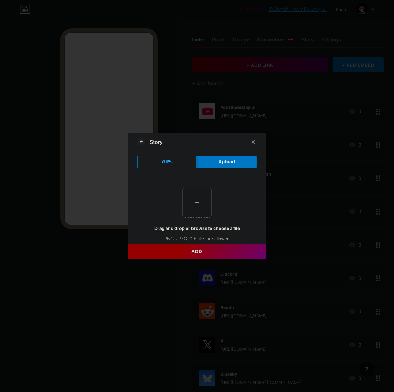
click at [184, 203] on input "file" at bounding box center [197, 202] width 29 height 29
type input "C:\fakepath\Minecraft.jpg"
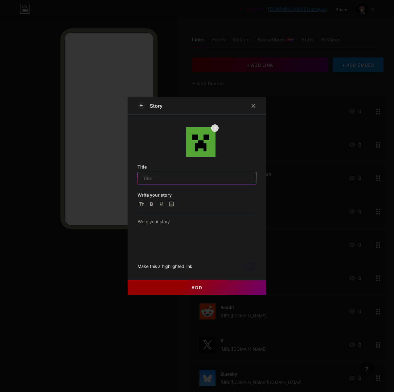
click at [168, 179] on input "text" at bounding box center [197, 178] width 118 height 12
type input "Minecraft Sunucum"
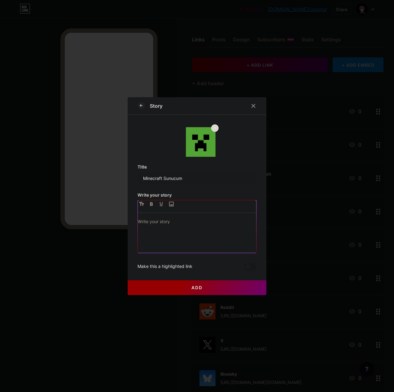
click at [168, 204] on input "file" at bounding box center [170, 203] width 7 height 7
type input "C:\fakepath\20250814_1500_Minecraft Çimenli Dünyası_remix_01k2m72vq2empvbe7mjjj…"
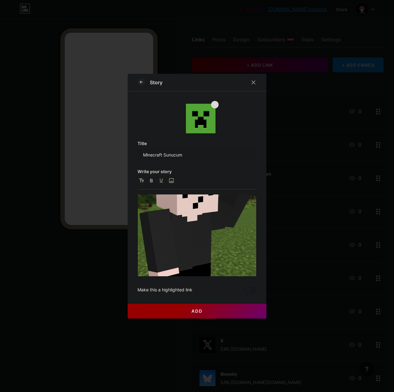
scroll to position [96, 0]
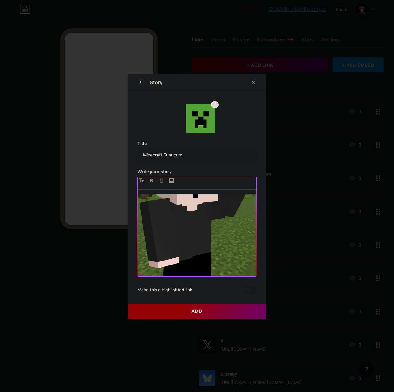
click at [207, 274] on div at bounding box center [197, 235] width 118 height 82
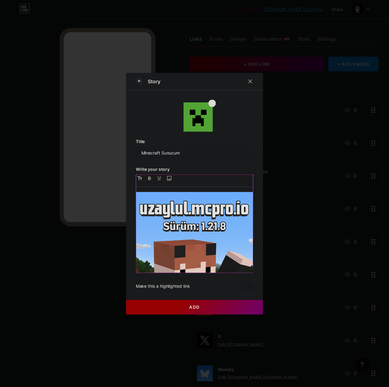
scroll to position [0, 0]
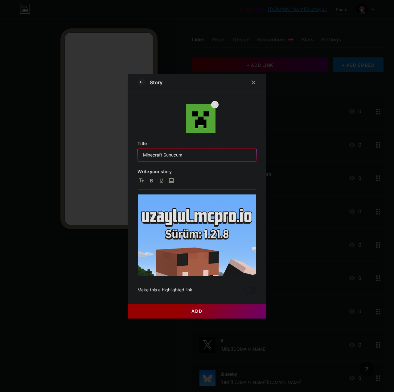
click at [206, 153] on input "Minecraft Sunucum" at bounding box center [197, 155] width 118 height 12
type input "Minecraft Sunucumuz"
click at [218, 310] on button "Add" at bounding box center [197, 310] width 139 height 15
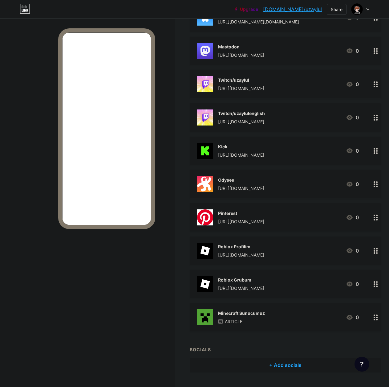
scroll to position [376, 0]
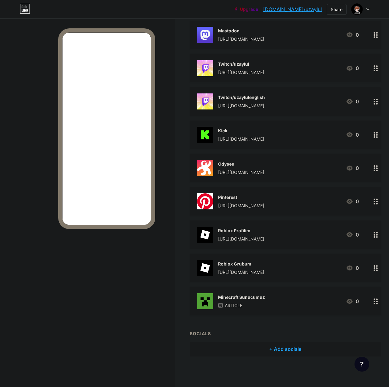
click at [237, 261] on div "Roblox Grubum" at bounding box center [241, 264] width 46 height 6
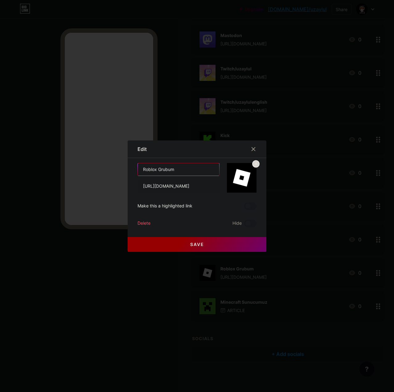
click at [191, 170] on input "Roblox Grubum" at bounding box center [178, 169] width 81 height 12
type input "Roblox Grubumuz"
click at [153, 248] on button "Save" at bounding box center [197, 244] width 139 height 15
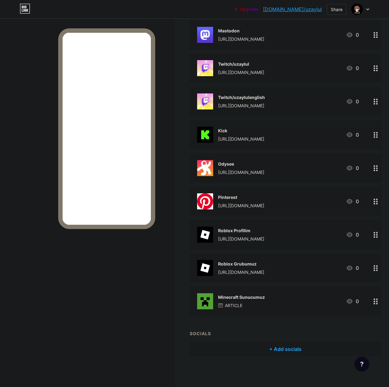
click at [230, 267] on div "Roblox Grubumuz https://www.roblox.com/communities/8649115/uzaylul#!/about" at bounding box center [241, 268] width 46 height 16
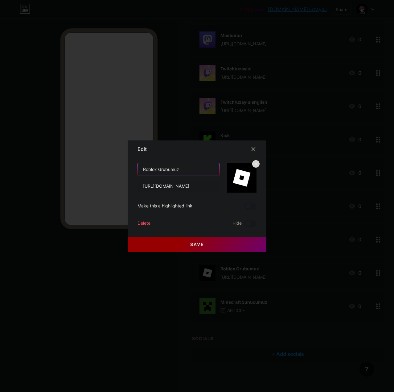
click at [197, 170] on input "Roblox Grubumuz" at bounding box center [178, 169] width 81 height 12
type input "Roblox Grubum"
click at [165, 247] on button "Save" at bounding box center [197, 244] width 139 height 15
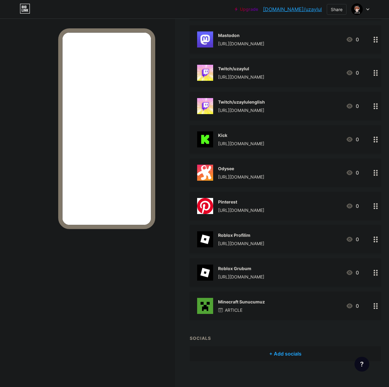
click at [260, 308] on div "ARTICLE" at bounding box center [241, 310] width 47 height 6
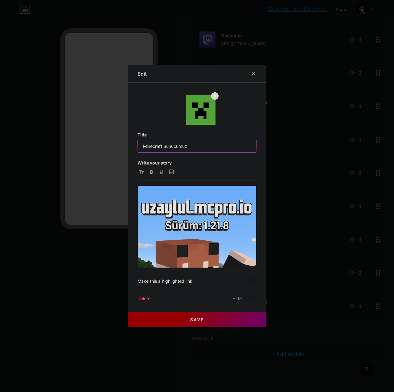
click at [201, 148] on input "Minecraft Sunucumuz" at bounding box center [197, 146] width 118 height 12
type input "Minecraft Sunucum"
click at [146, 317] on button "Save" at bounding box center [197, 319] width 139 height 15
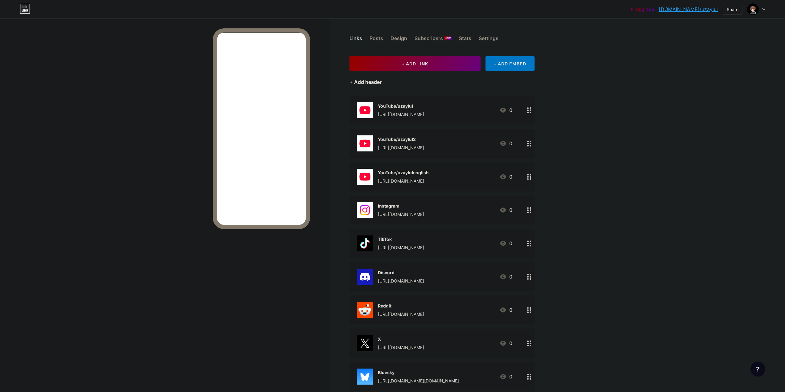
scroll to position [0, 0]
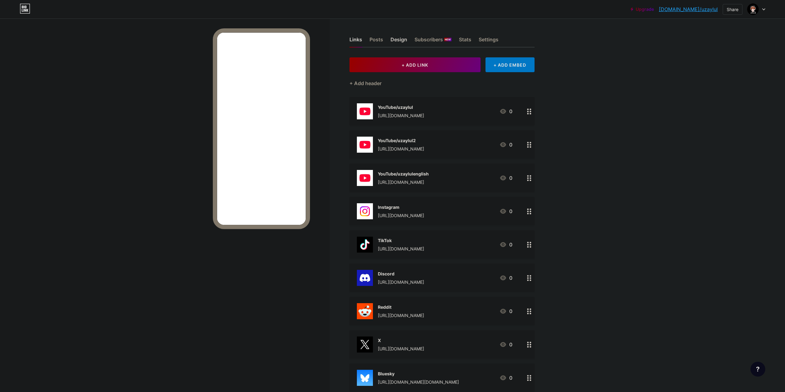
click at [398, 37] on div "Design" at bounding box center [398, 41] width 17 height 11
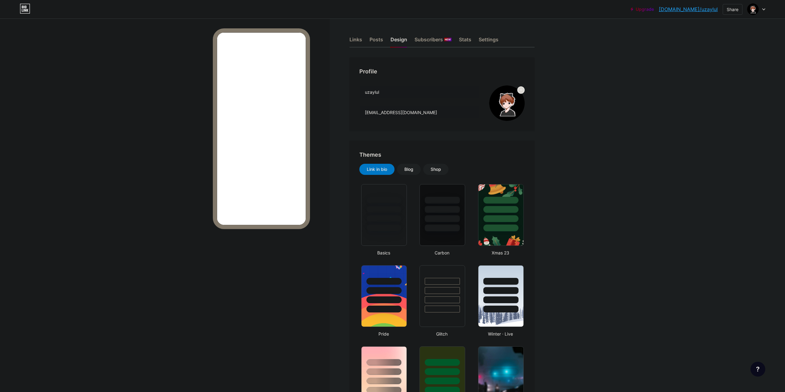
type input "#000000"
type input "#1c1c1c"
click at [437, 214] on div at bounding box center [442, 207] width 46 height 48
click at [362, 36] on div "Links" at bounding box center [355, 41] width 13 height 11
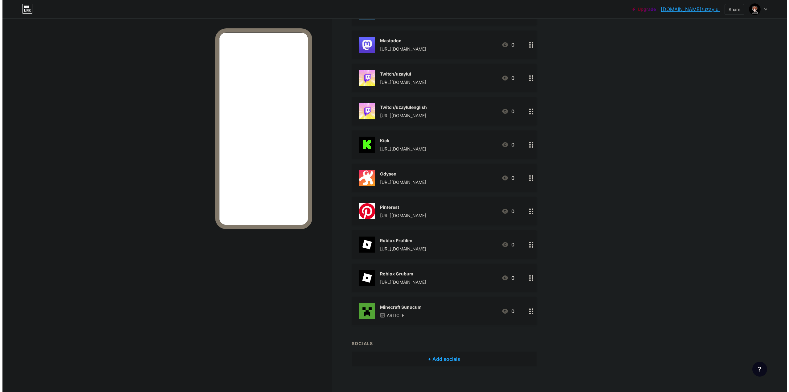
scroll to position [371, 0]
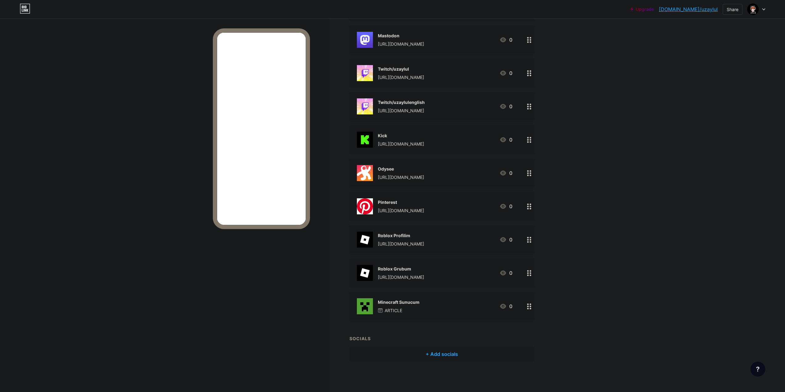
click at [409, 239] on div "Roblox Profilim https://www.roblox.com/users/122482369/profile?nl=true" at bounding box center [401, 240] width 46 height 16
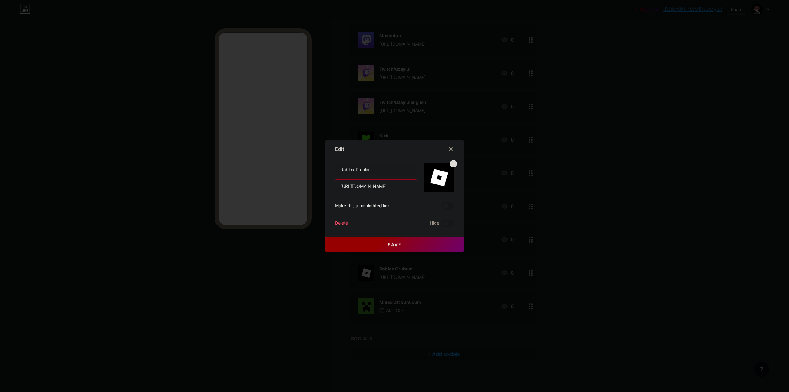
drag, startPoint x: 365, startPoint y: 188, endPoint x: 353, endPoint y: 188, distance: 11.7
click at [353, 188] on input "https://www.roblox.com/users/122482369/profile?nl=true" at bounding box center [375, 186] width 81 height 12
click at [394, 186] on input "https://roblox.com/users/122482369/profile?nl=true" at bounding box center [375, 186] width 81 height 12
drag, startPoint x: 399, startPoint y: 186, endPoint x: 417, endPoint y: 186, distance: 18.5
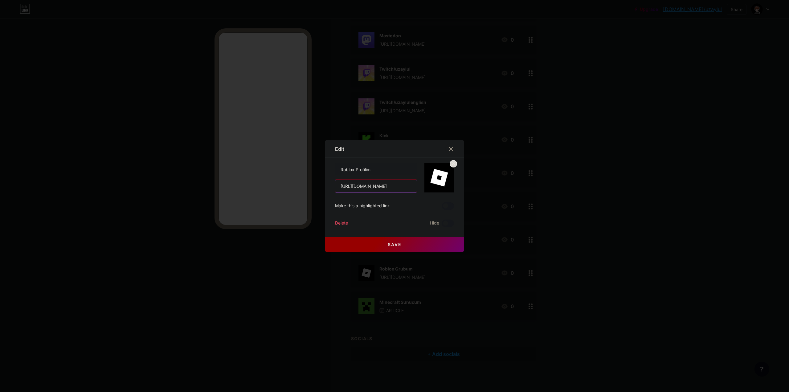
click at [417, 186] on div "Roblox Profilim https://roblox.com/users/122482369/profile?nl=true" at bounding box center [394, 178] width 119 height 30
type input "https://roblox.com/users/122482369"
click at [360, 243] on button "Save" at bounding box center [394, 244] width 139 height 15
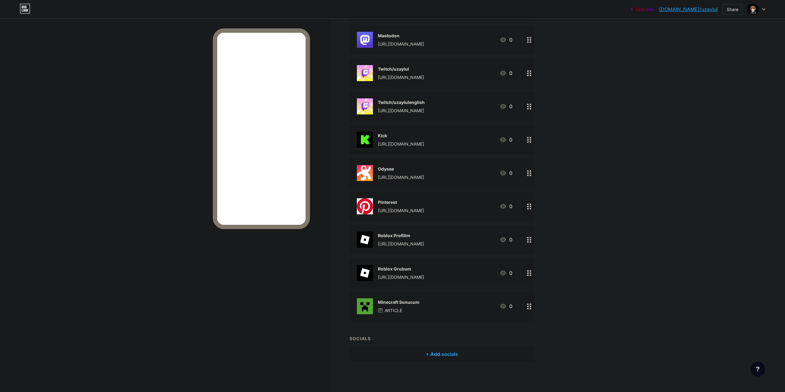
click at [421, 272] on div "Roblox Grubum https://www.roblox.com/communities/8649115/uzaylul#!/about" at bounding box center [401, 273] width 46 height 16
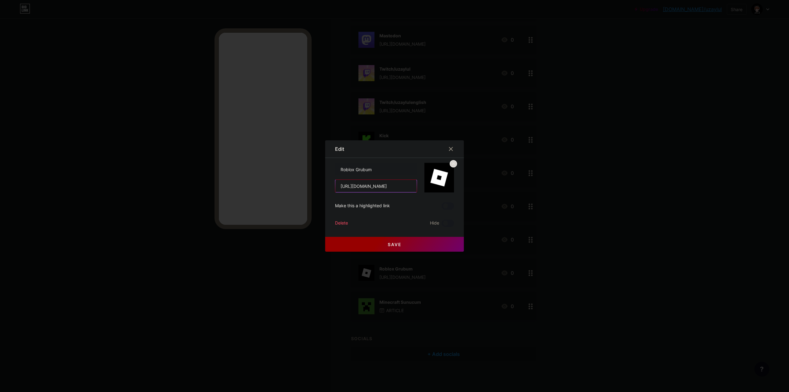
drag, startPoint x: 364, startPoint y: 187, endPoint x: 353, endPoint y: 188, distance: 11.8
click at [353, 188] on input "https://www.roblox.com/communities/8649115/uzaylul#!/about" at bounding box center [375, 186] width 81 height 12
click at [406, 185] on input "https://roblox.com/communities/8649115/uzaylul#!/about" at bounding box center [375, 186] width 81 height 12
drag, startPoint x: 403, startPoint y: 186, endPoint x: 416, endPoint y: 186, distance: 13.0
click at [416, 186] on div "Roblox Grubum https://roblox.com/communities/8649115/uzaylul#!/about" at bounding box center [394, 178] width 119 height 30
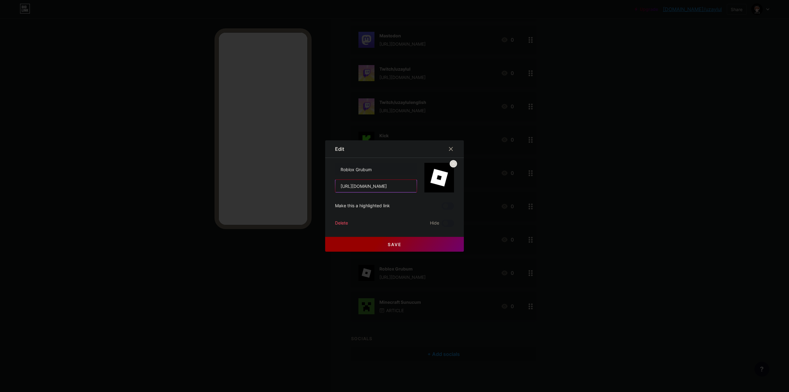
scroll to position [0, 13]
type input "https://roblox.com/communities/8649115"
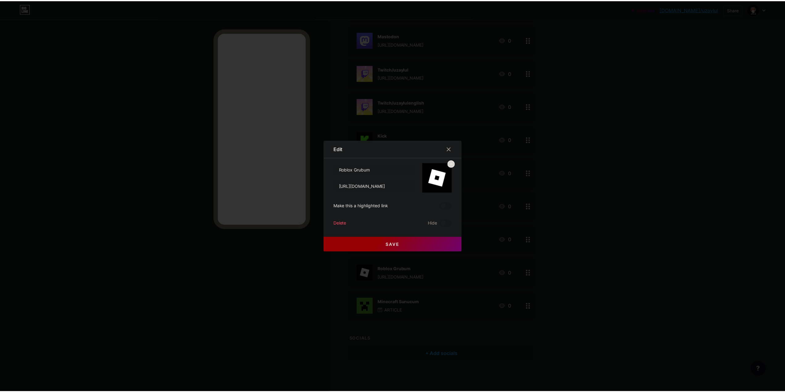
scroll to position [0, 0]
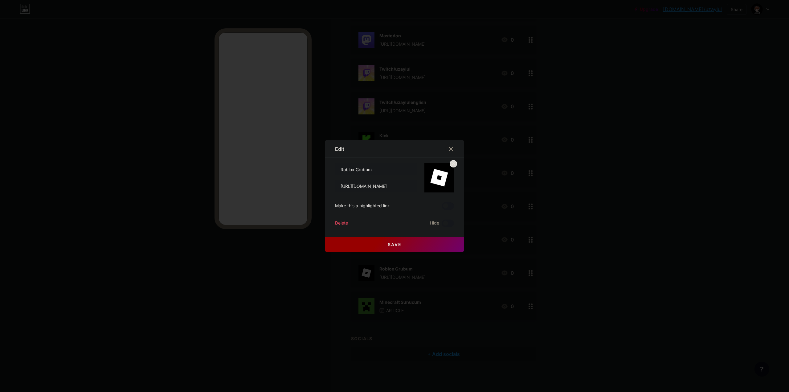
click at [372, 249] on button "Save" at bounding box center [394, 244] width 139 height 15
